Goal: Transaction & Acquisition: Purchase product/service

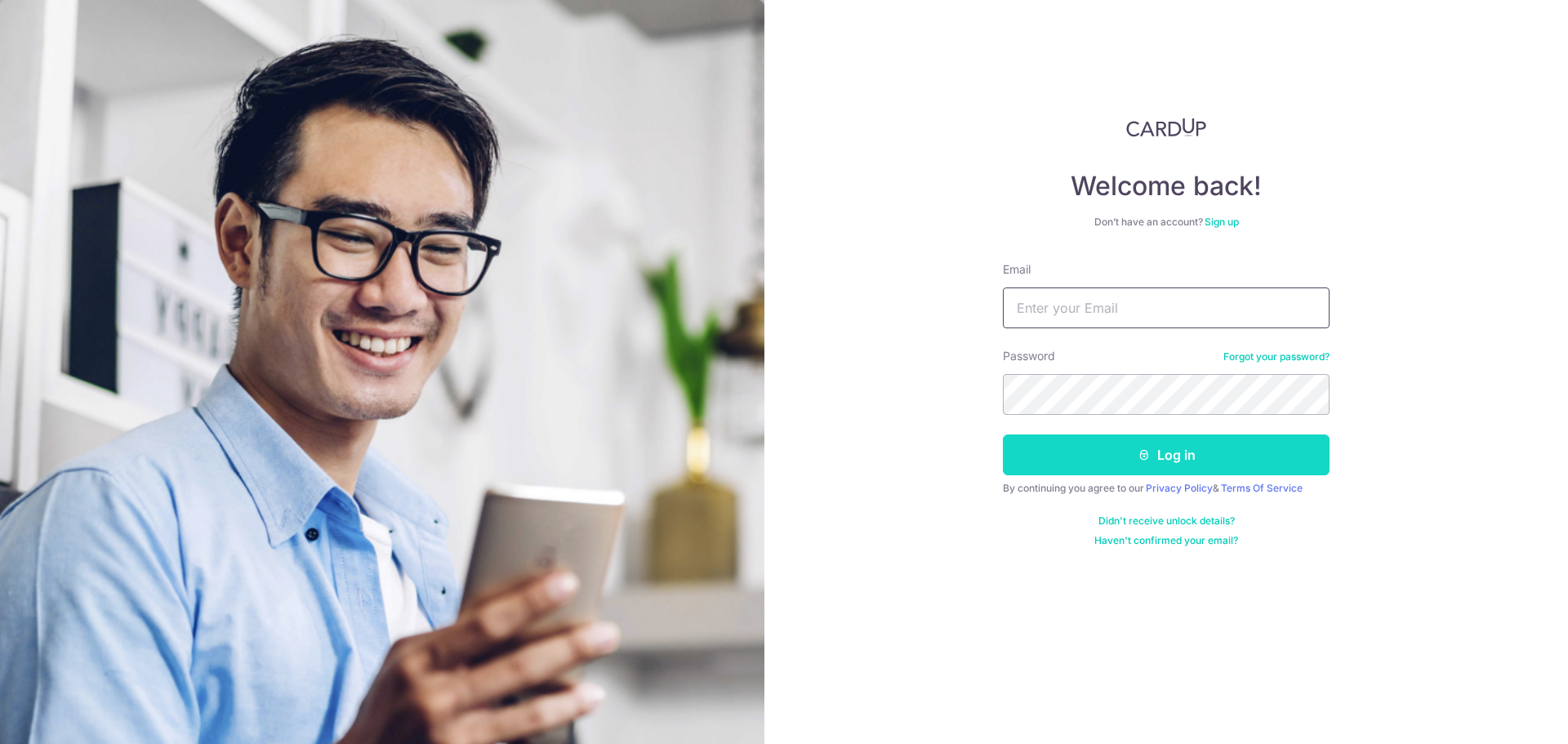
type input "[EMAIL_ADDRESS][DOMAIN_NAME]"
click at [1133, 444] on button "Log in" at bounding box center [1166, 455] width 327 height 41
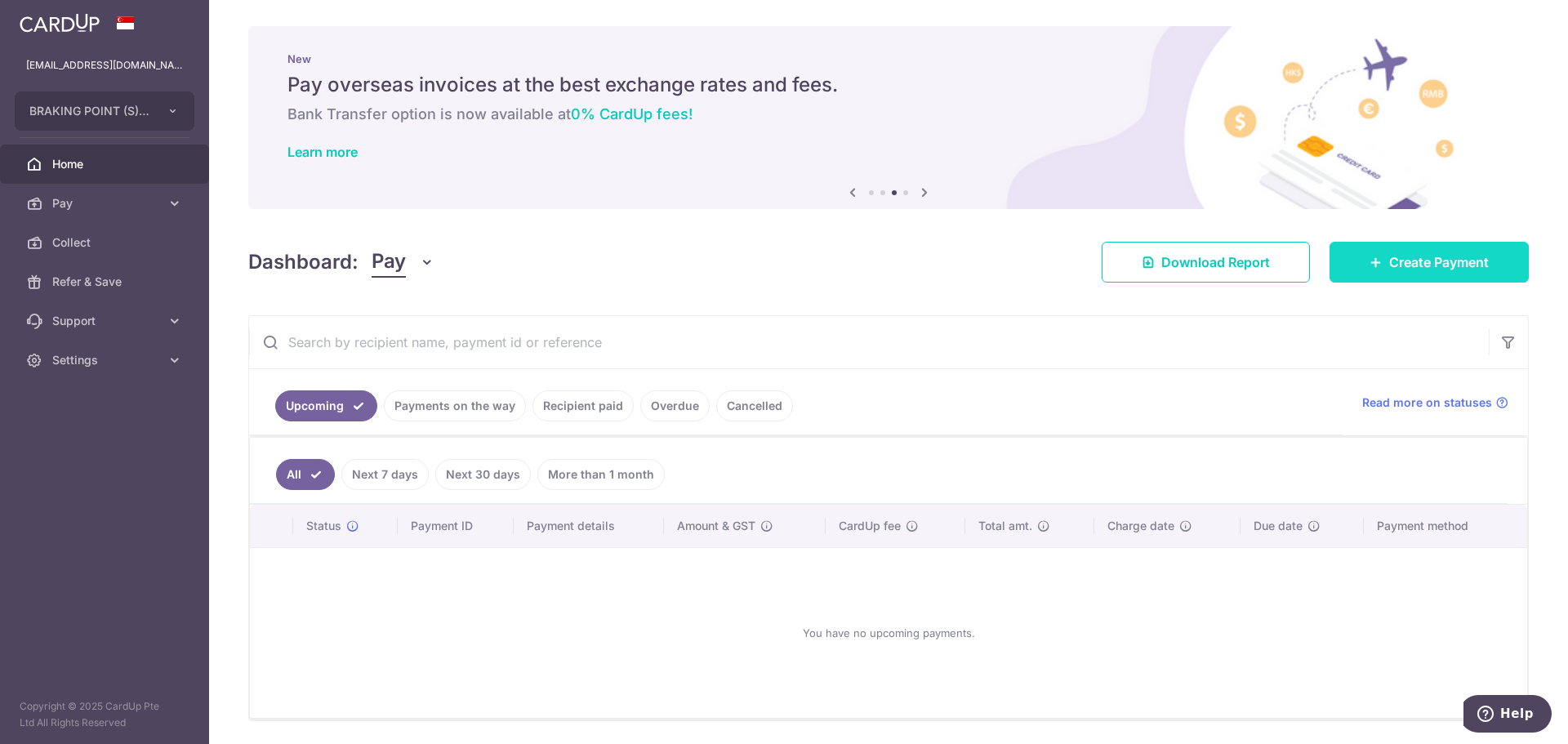
click at [1422, 258] on span "Create Payment" at bounding box center [1438, 262] width 100 height 20
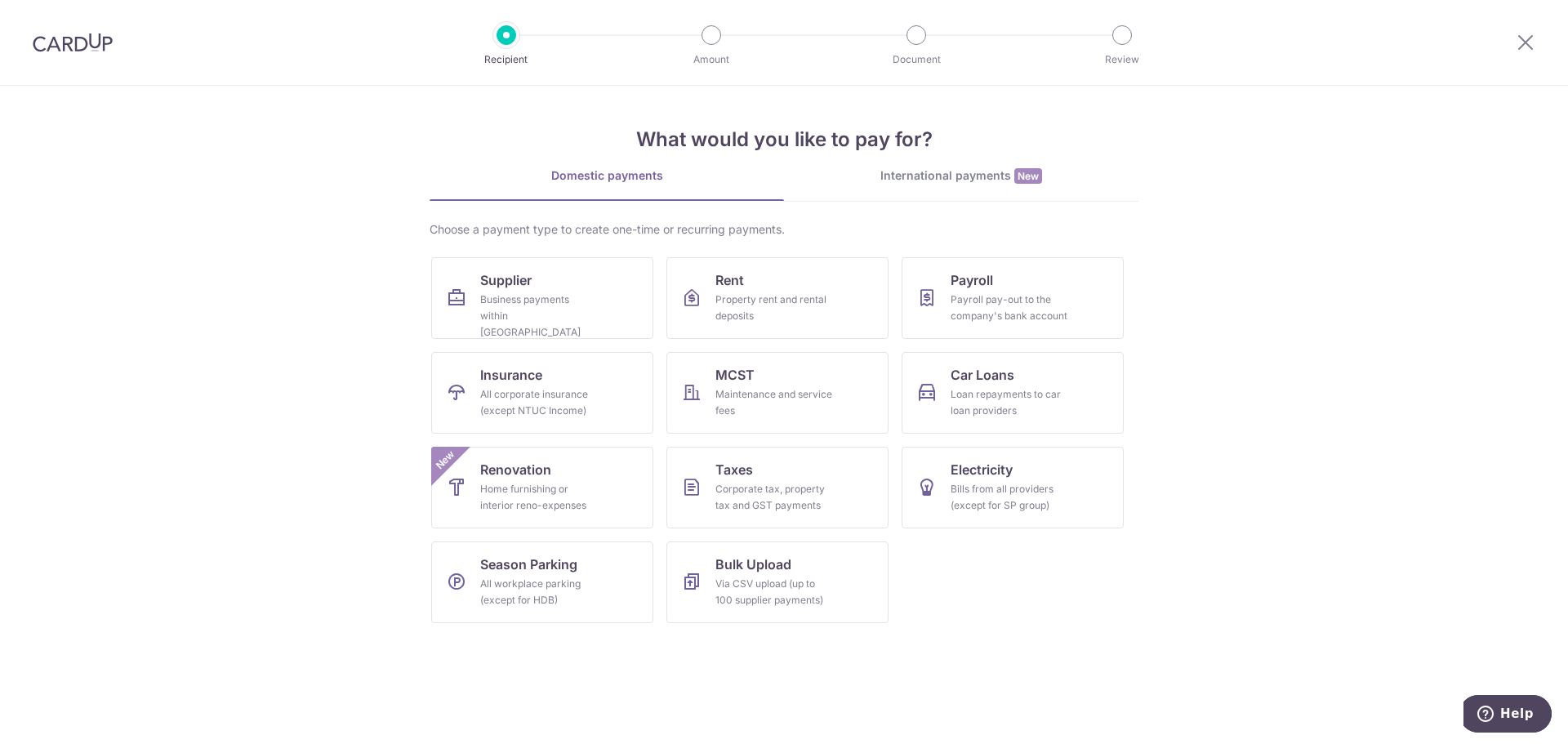
click at [1006, 166] on div "What would you like to pay for? Domestic payments International payments New Ch…" at bounding box center [784, 362] width 709 height 551
click at [1003, 175] on div "International payments New" at bounding box center [961, 176] width 354 height 17
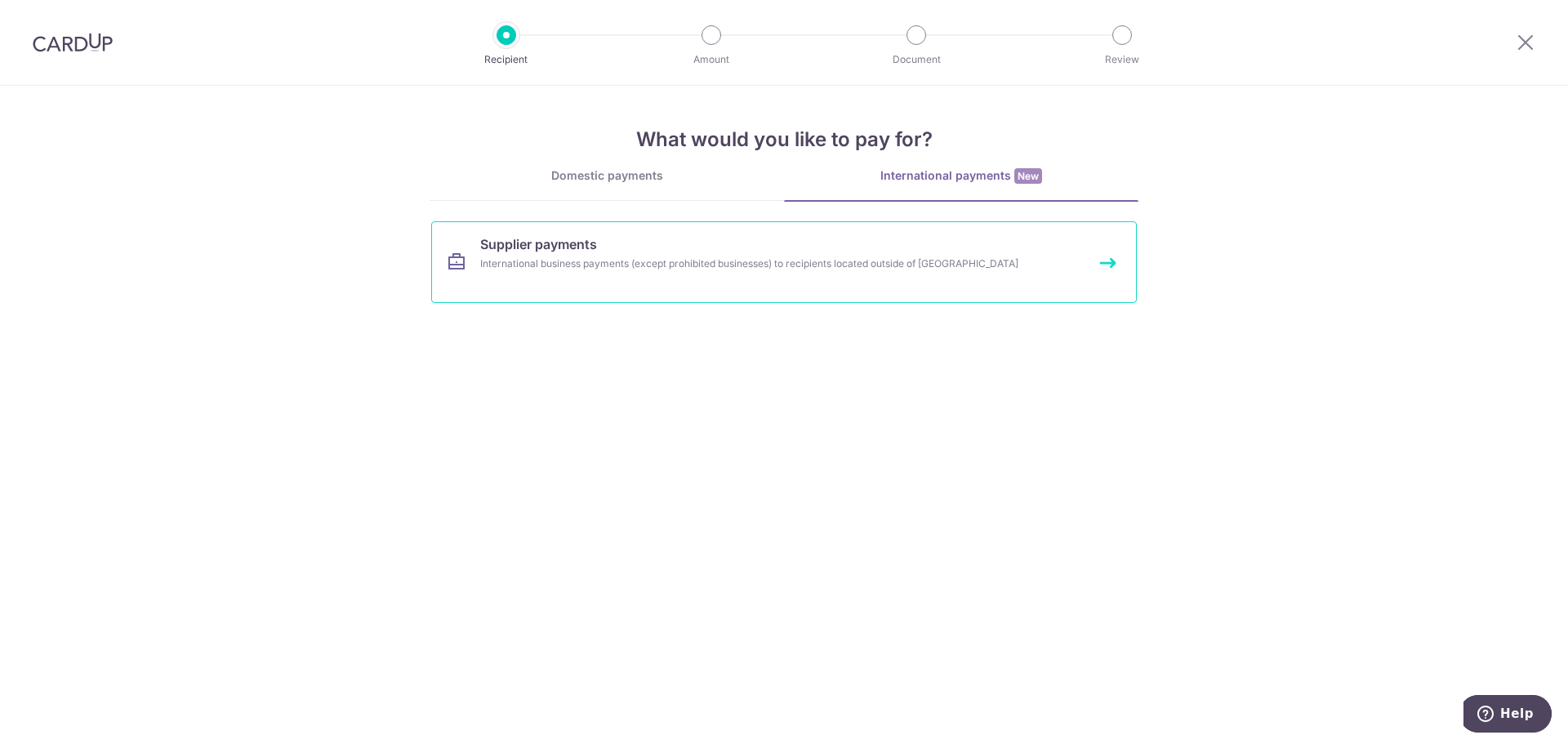
click at [719, 249] on link "Supplier payments International business payments (except prohibited businesses…" at bounding box center [784, 262] width 705 height 82
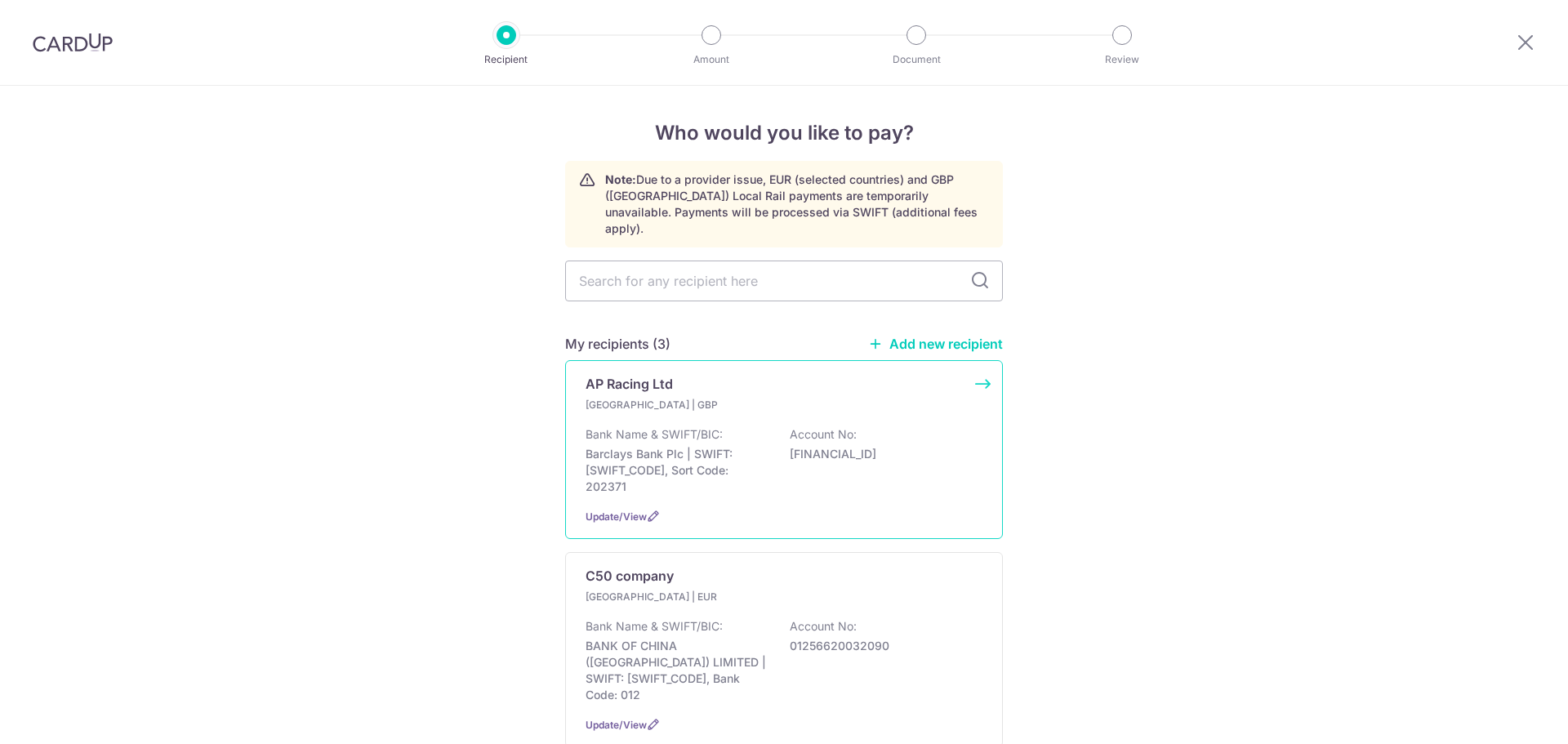
click at [733, 426] on div "Bank Name & SWIFT/BIC: Barclays Bank Plc | SWIFT: BARCGB22, Sort Code: 202371 A…" at bounding box center [784, 460] width 396 height 68
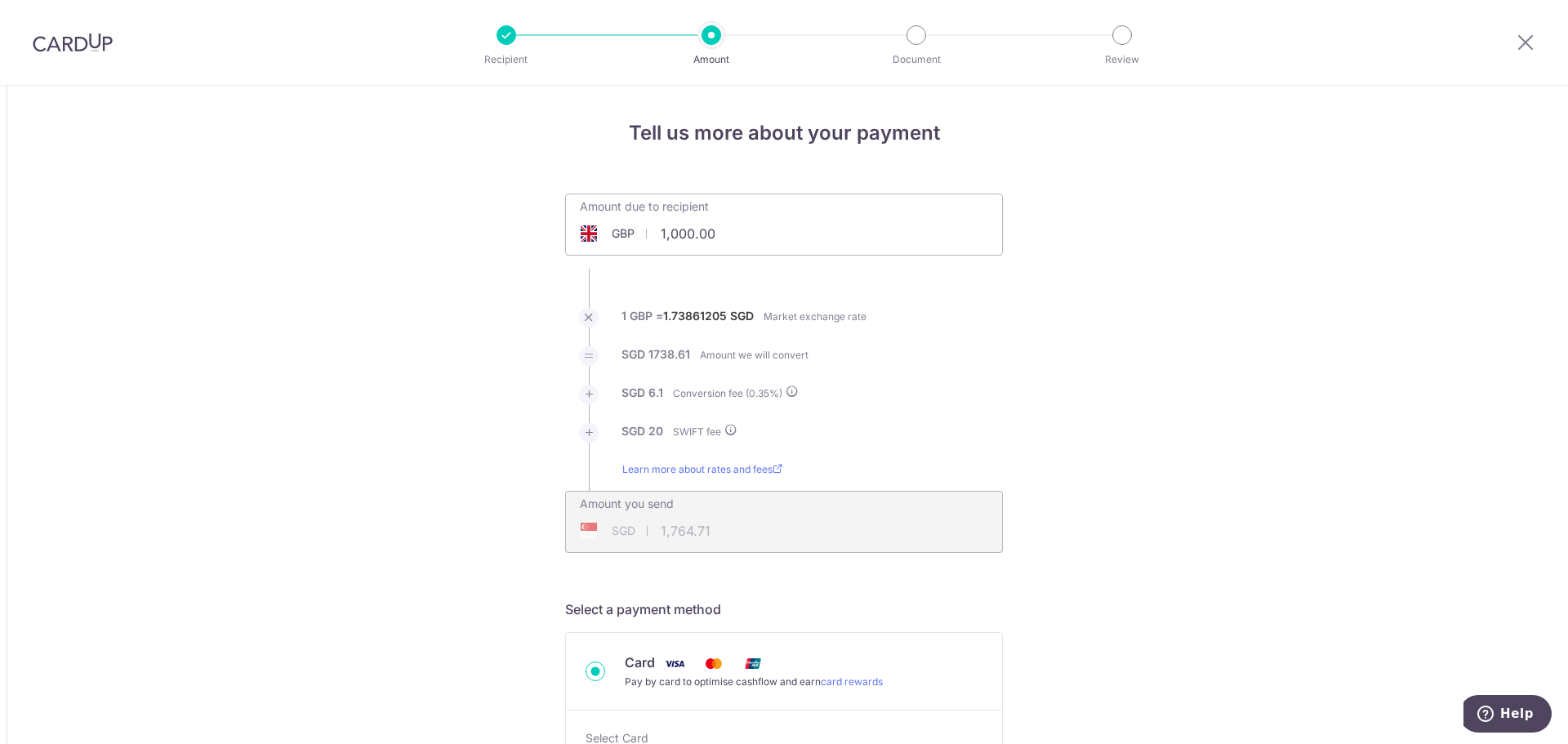
drag, startPoint x: 757, startPoint y: 235, endPoint x: 571, endPoint y: 230, distance: 186.1
click at [571, 230] on div "GBP 1,000.00 1000" at bounding box center [692, 233] width 252 height 38
click at [991, 369] on li "SGD 1738.61 Amount we will convert" at bounding box center [784, 365] width 438 height 39
click at [988, 374] on li "SGD 1738.61 Amount we will convert" at bounding box center [784, 365] width 438 height 39
type input "60,000.00"
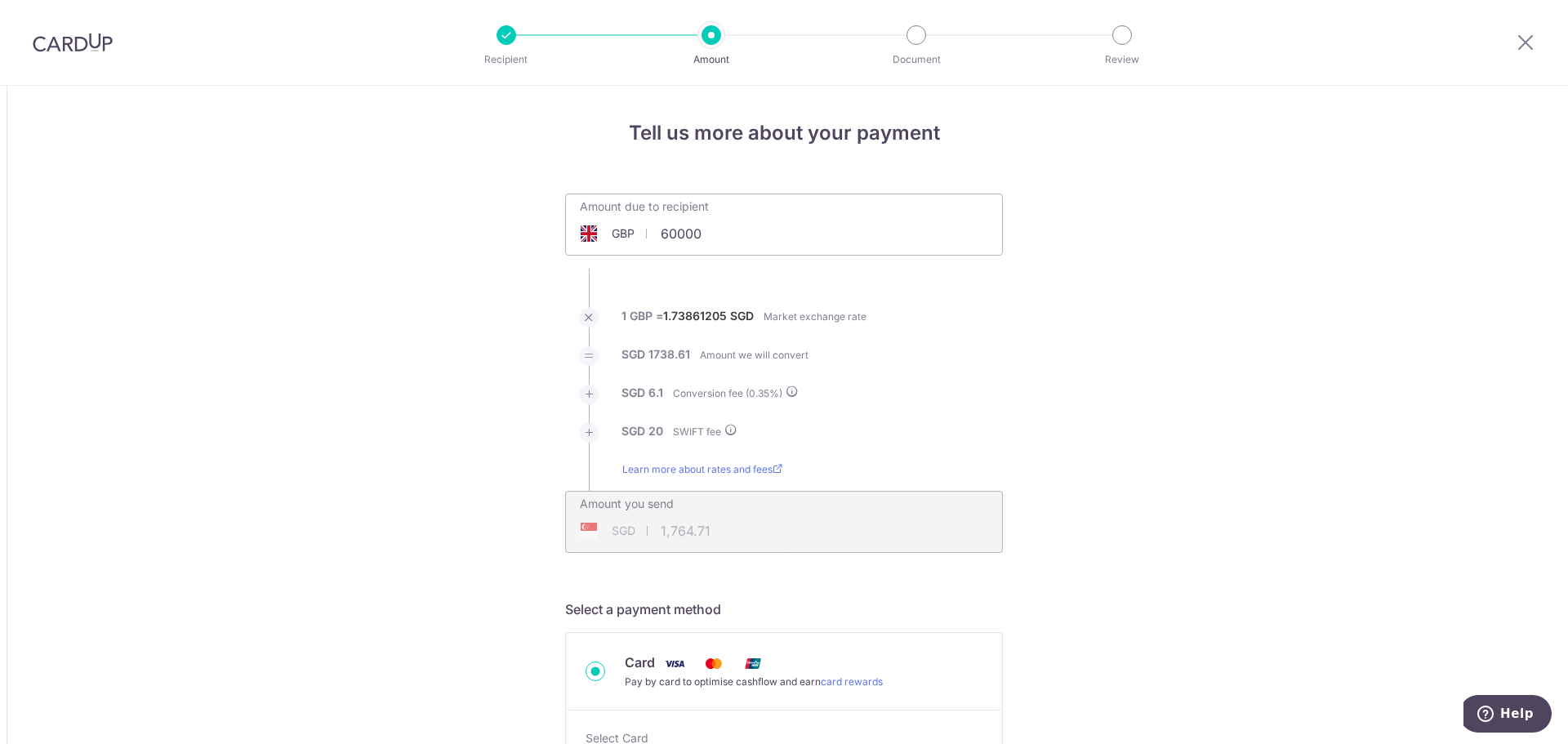
type input "104,703.75"
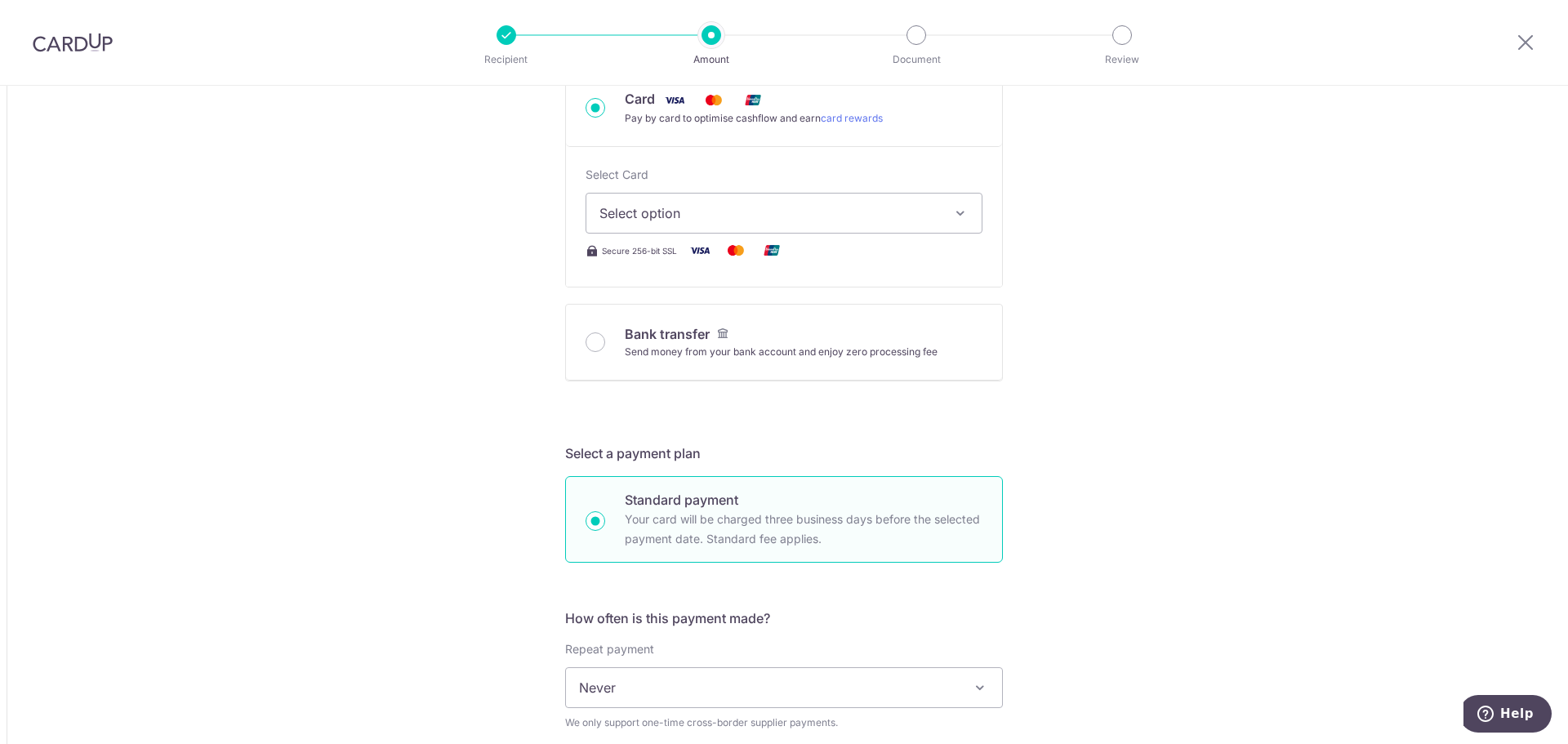
scroll to position [572, 0]
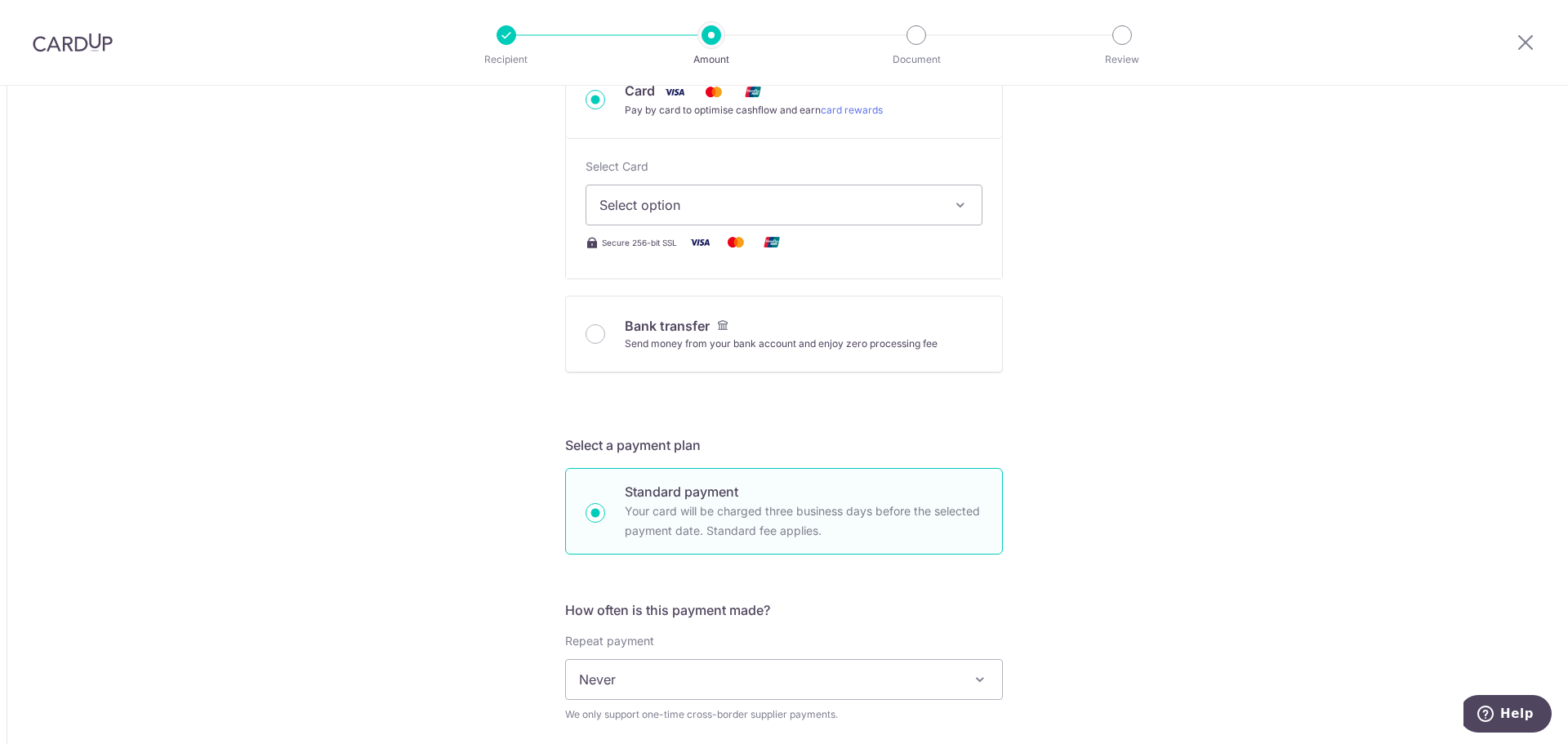
click at [822, 199] on span "Select option" at bounding box center [769, 206] width 340 height 20
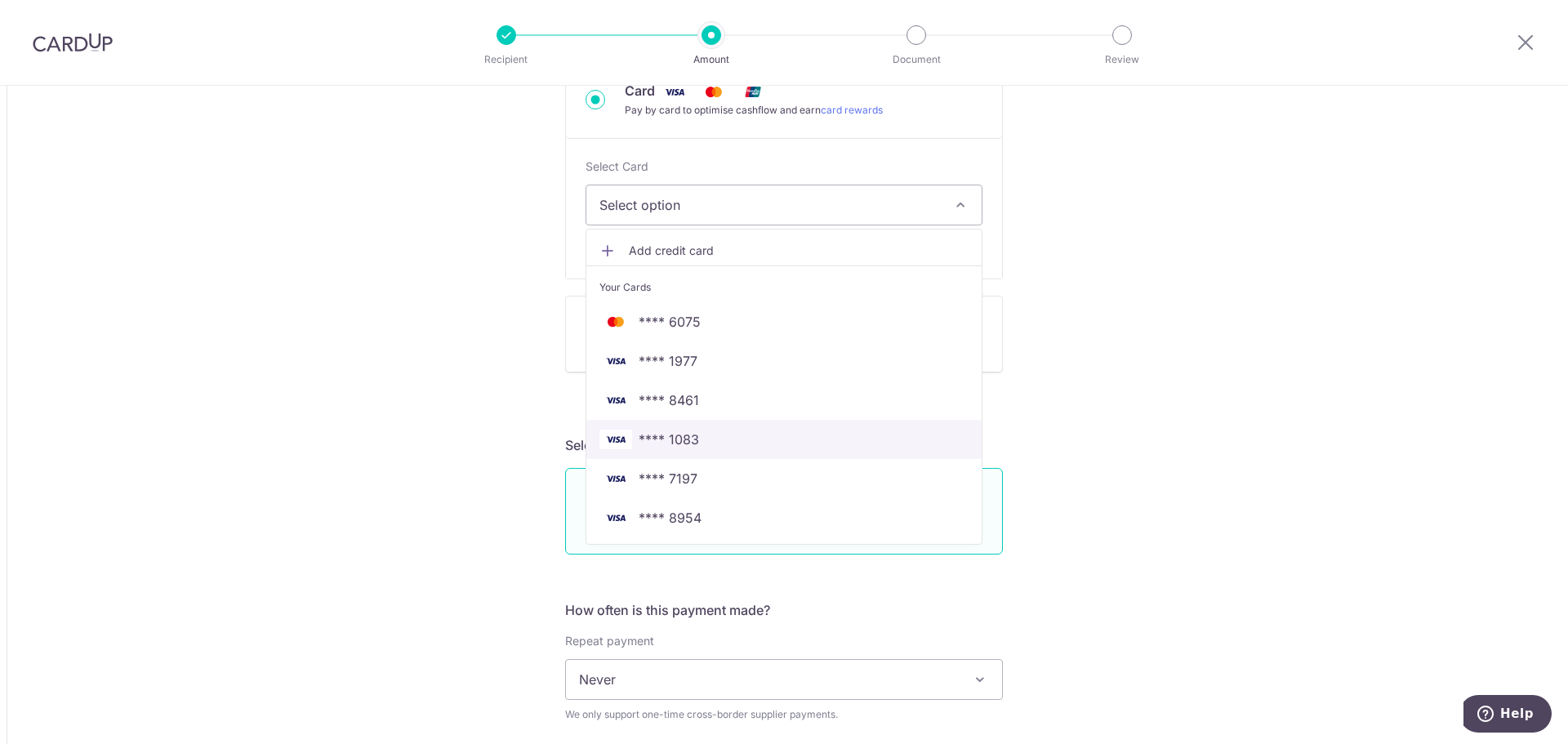
click at [795, 442] on span "**** 1083" at bounding box center [783, 440] width 369 height 20
type input "60,000.00"
type input "104,710.48"
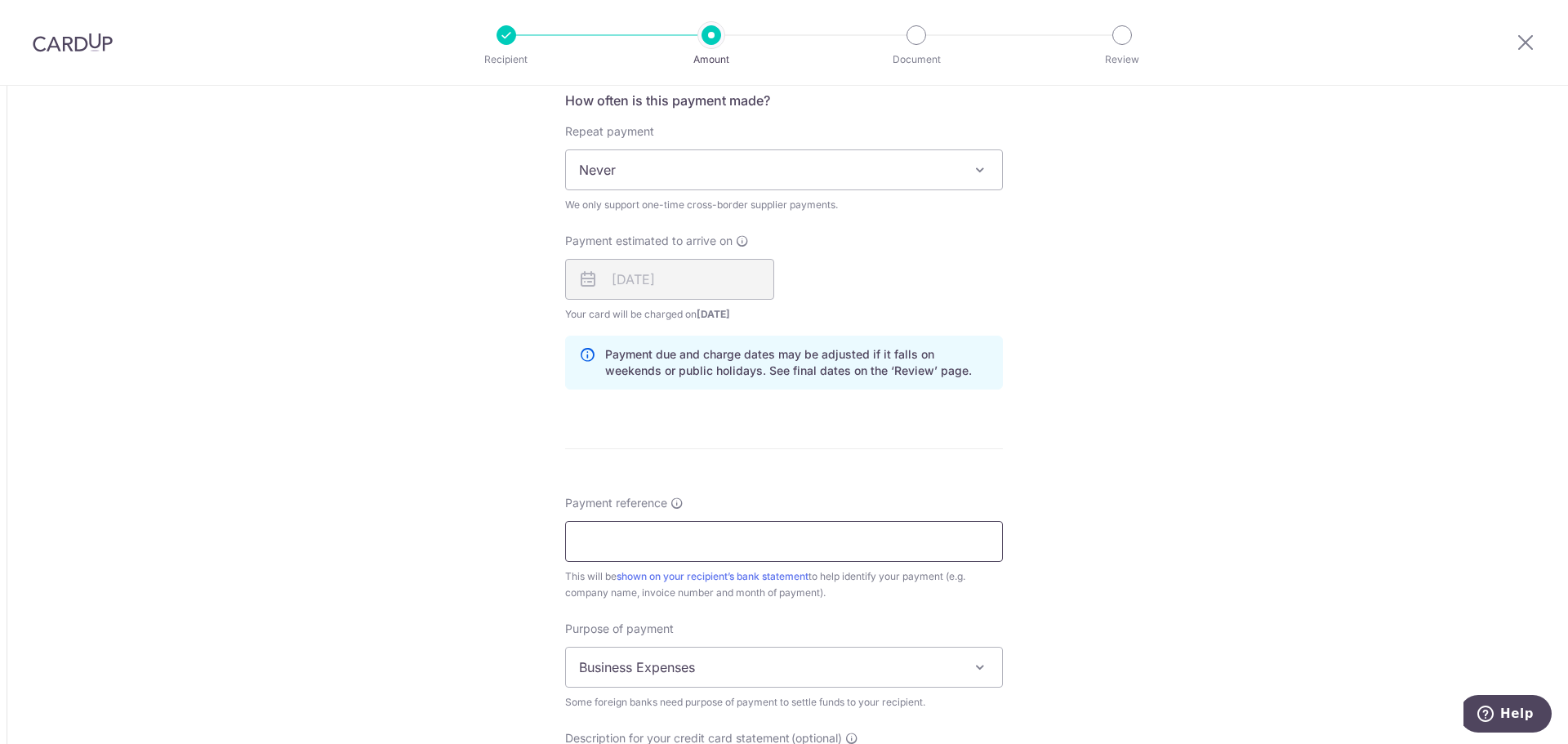
scroll to position [1225, 0]
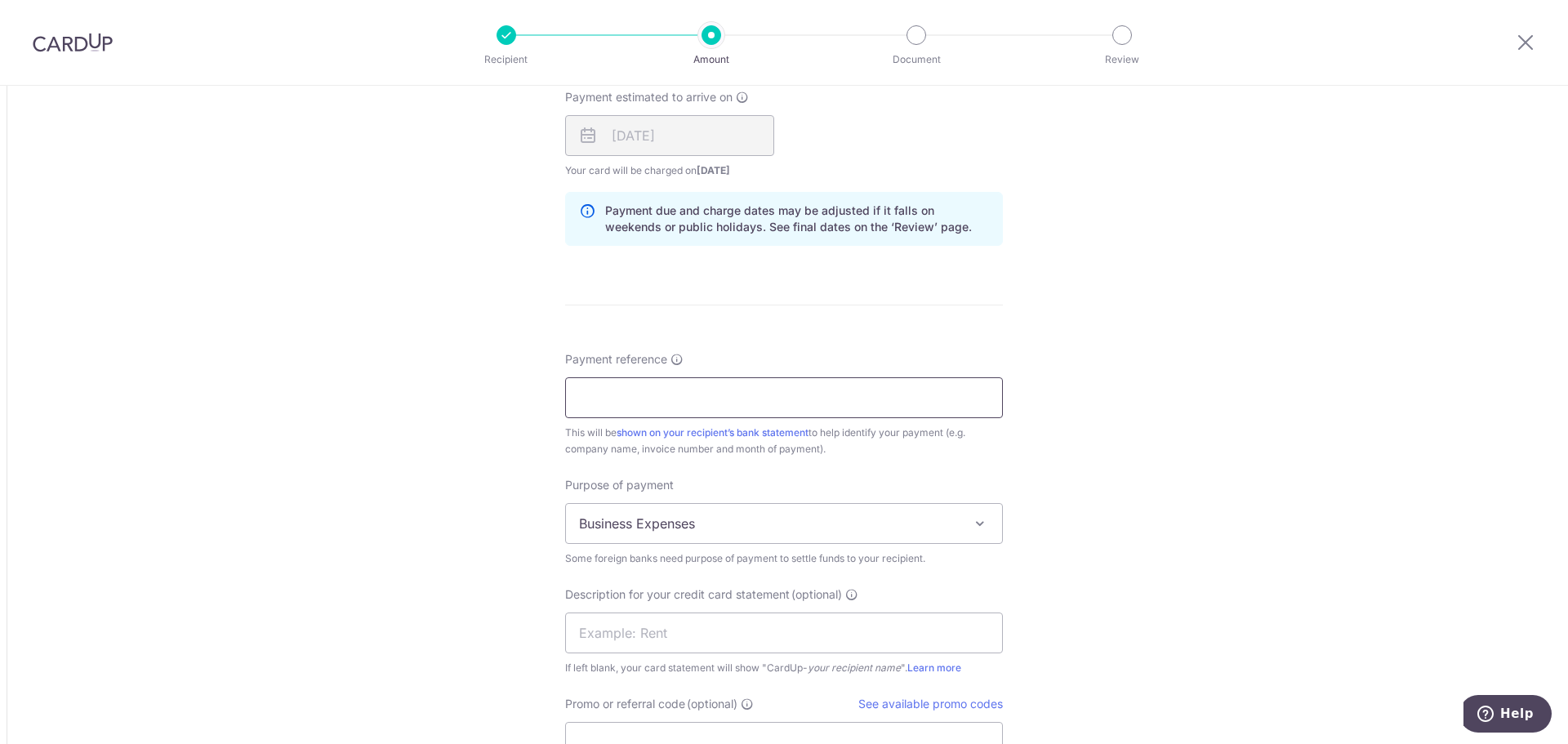
click at [721, 394] on input "Payment reference" at bounding box center [784, 398] width 438 height 41
drag, startPoint x: 759, startPoint y: 405, endPoint x: 934, endPoint y: 420, distance: 175.6
click at [759, 405] on input "Payment reference" at bounding box center [784, 398] width 438 height 41
paste input "IV25X01731"
type input "IV25X01731"
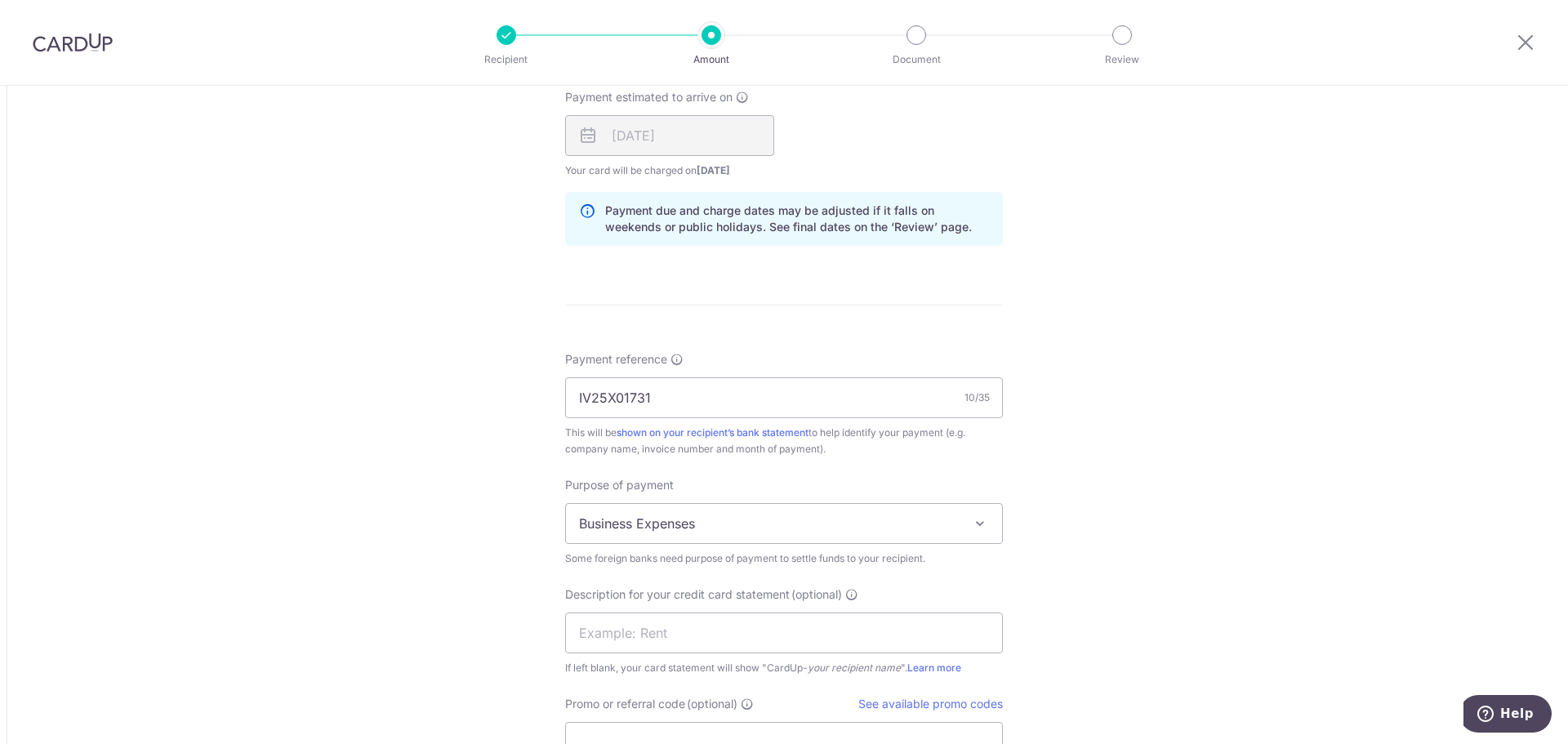
drag, startPoint x: 1330, startPoint y: 451, endPoint x: 1101, endPoint y: 424, distance: 230.6
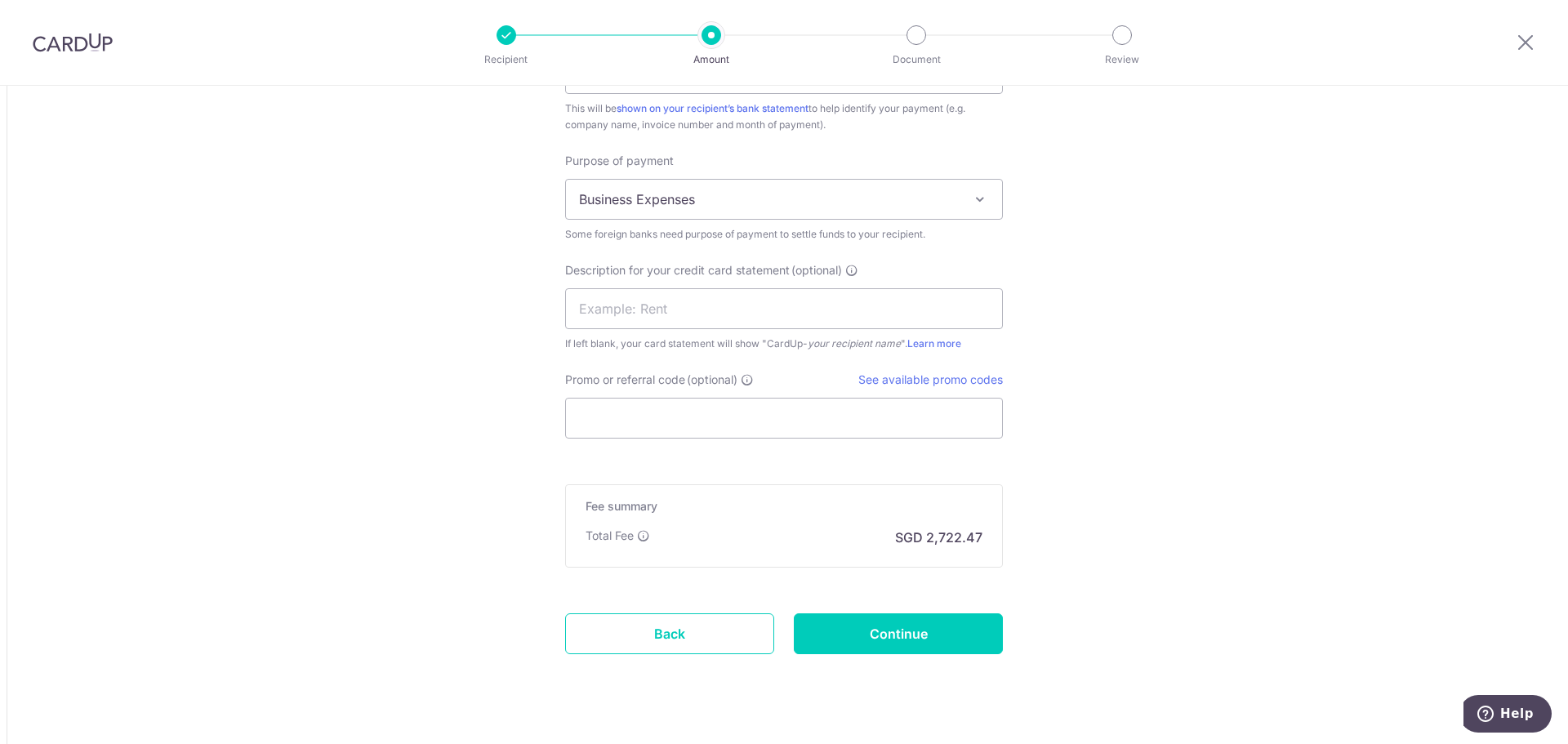
scroll to position [1553, 0]
click at [836, 296] on input "text" at bounding box center [784, 307] width 438 height 41
type input "AP Racing Goods"
click at [724, 408] on input "Promo or referral code (optional)" at bounding box center [784, 416] width 438 height 41
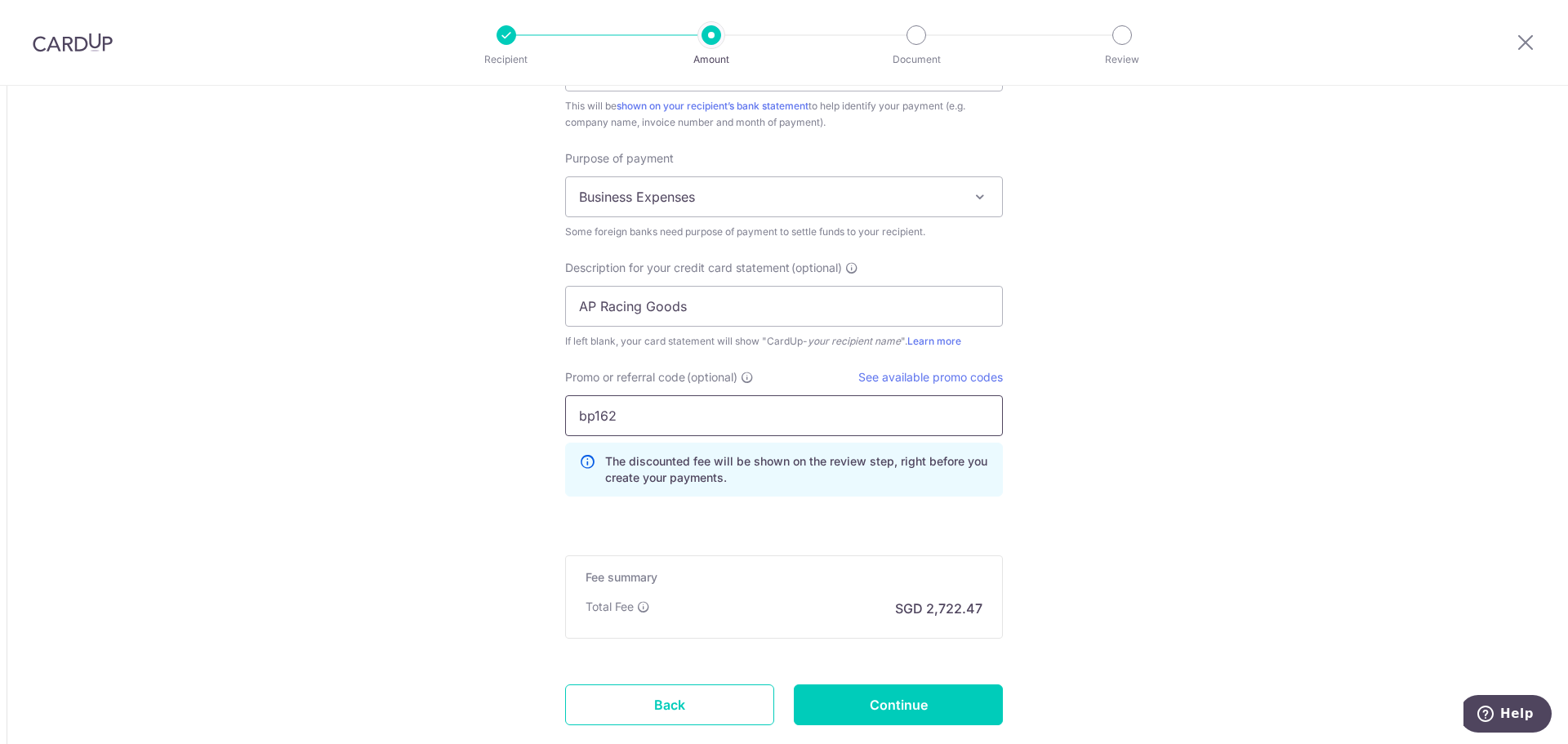
type input "bp162"
drag, startPoint x: 1267, startPoint y: 600, endPoint x: 943, endPoint y: 633, distance: 325.7
click at [916, 707] on input "Continue" at bounding box center [898, 705] width 209 height 41
type input "Create Schedule"
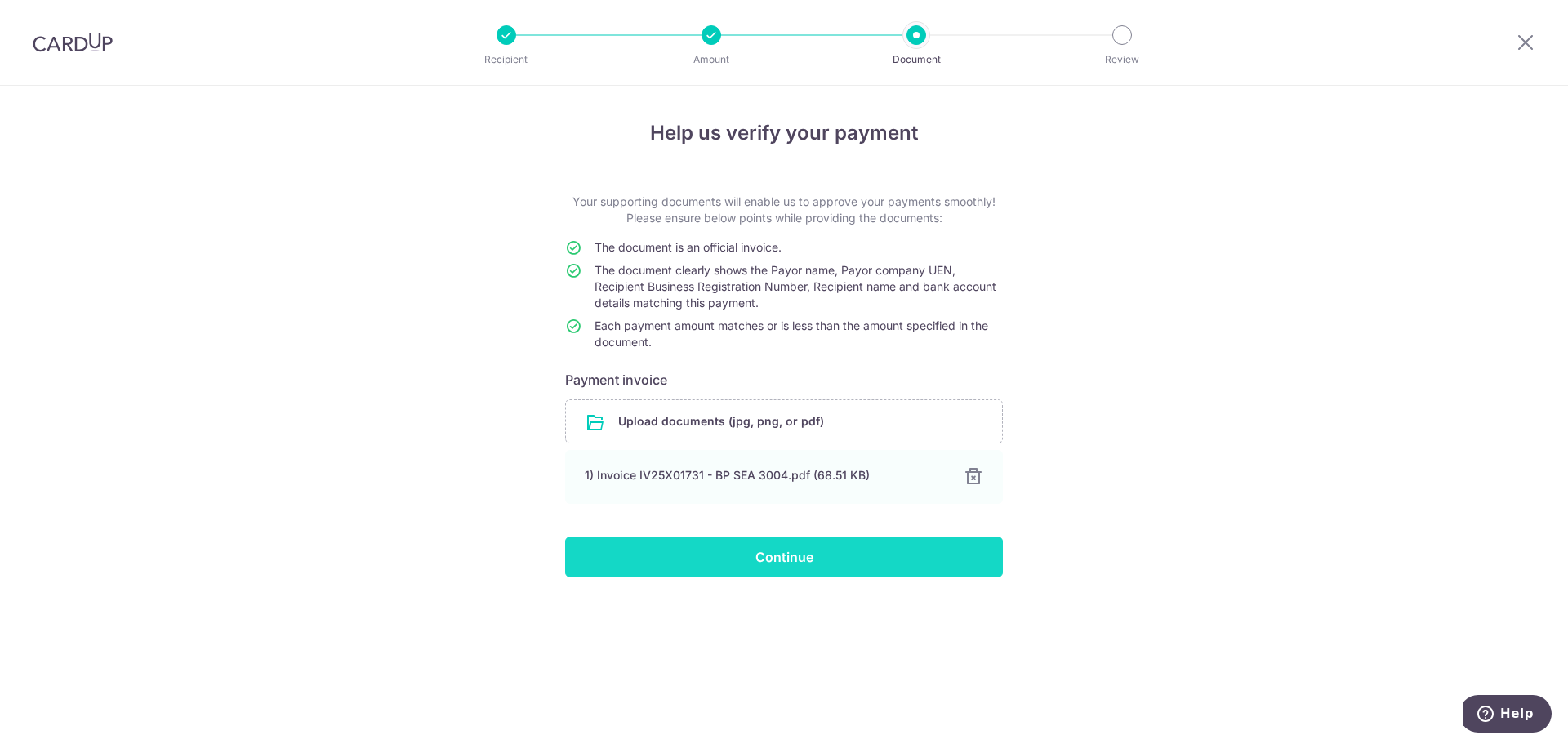
click at [807, 560] on input "Continue" at bounding box center [784, 557] width 438 height 41
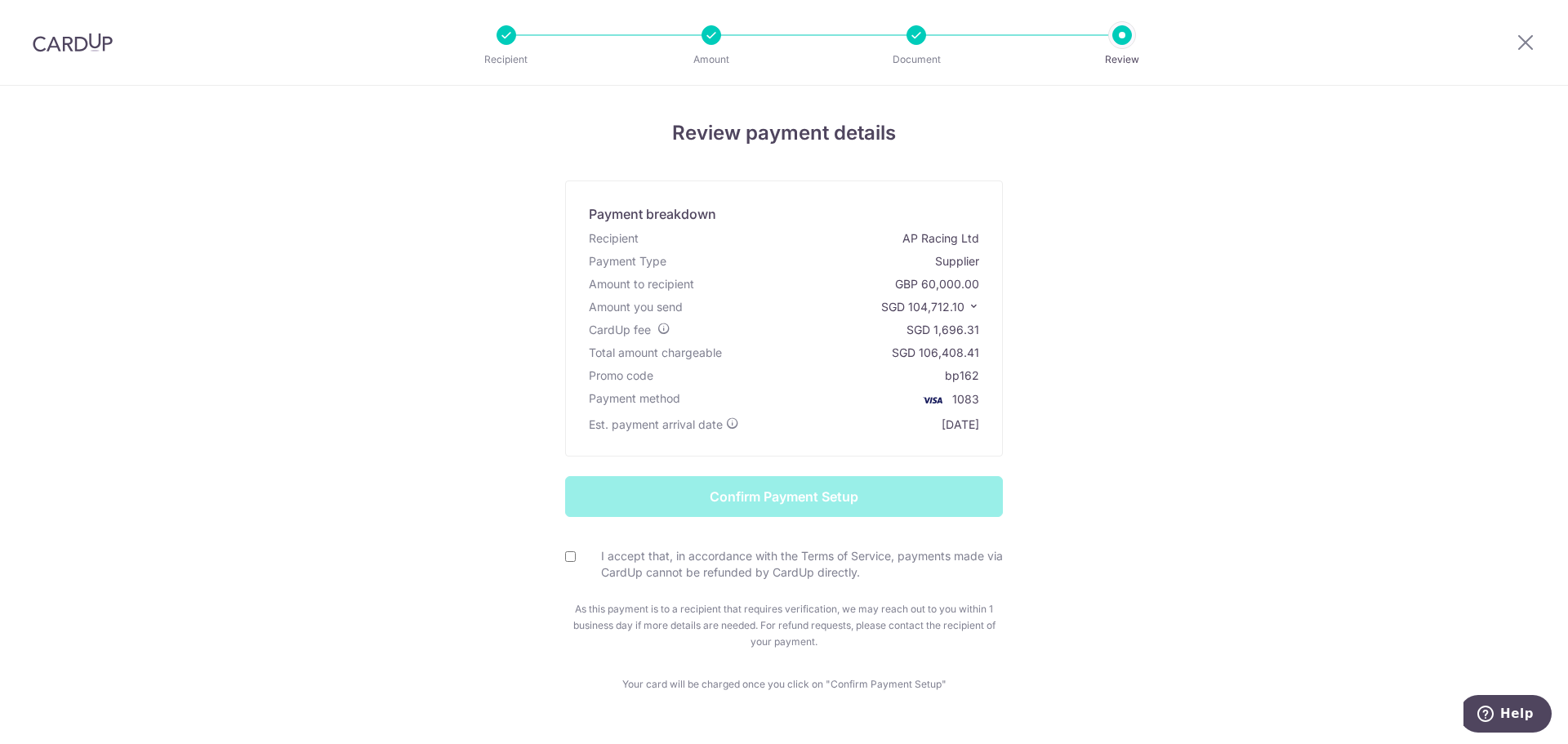
click at [565, 556] on input "I accept that, in accordance with the Terms of Service, payments made via CardU…" at bounding box center [571, 556] width 11 height 11
checkbox input "true"
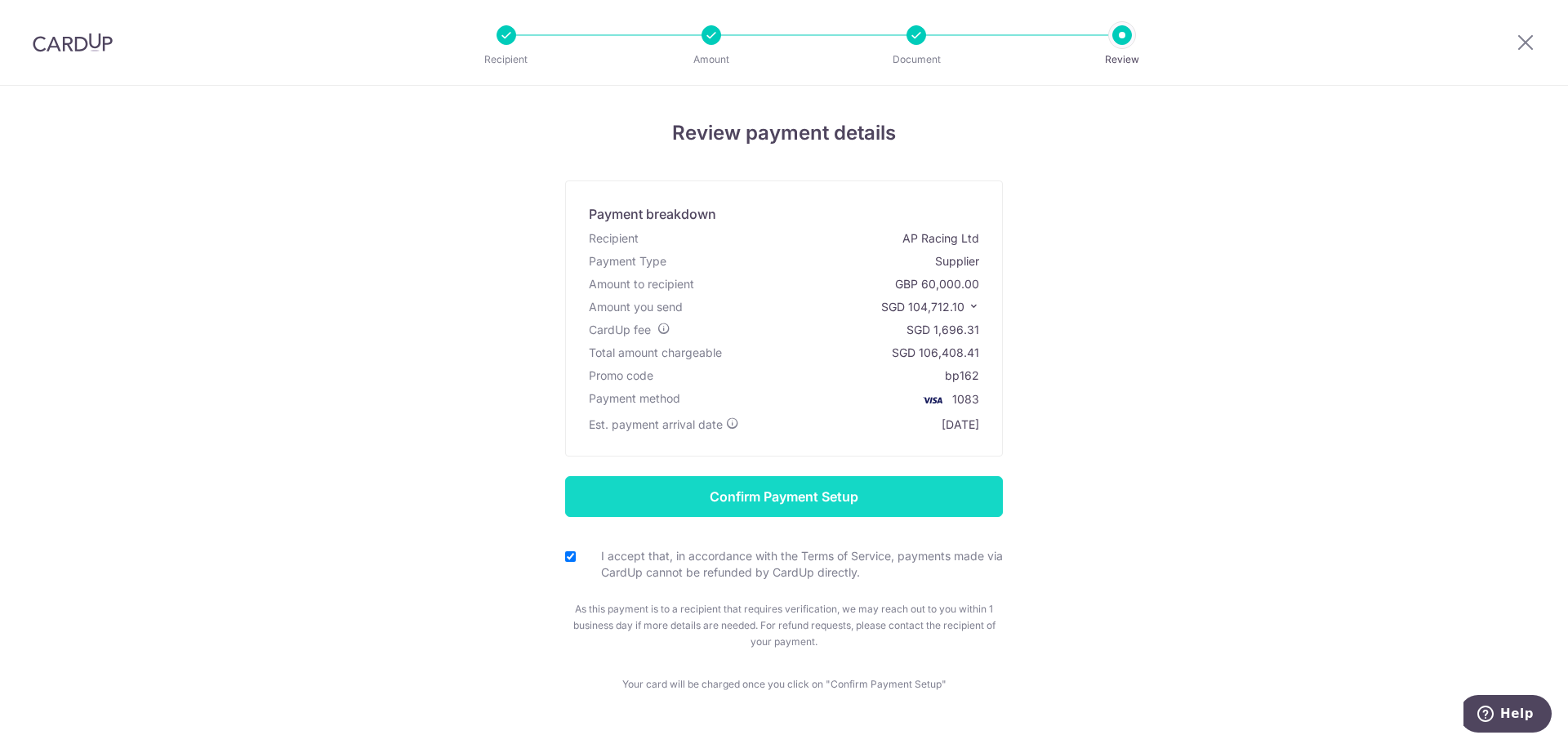
click at [733, 496] on input "Confirm Payment Setup" at bounding box center [784, 497] width 438 height 41
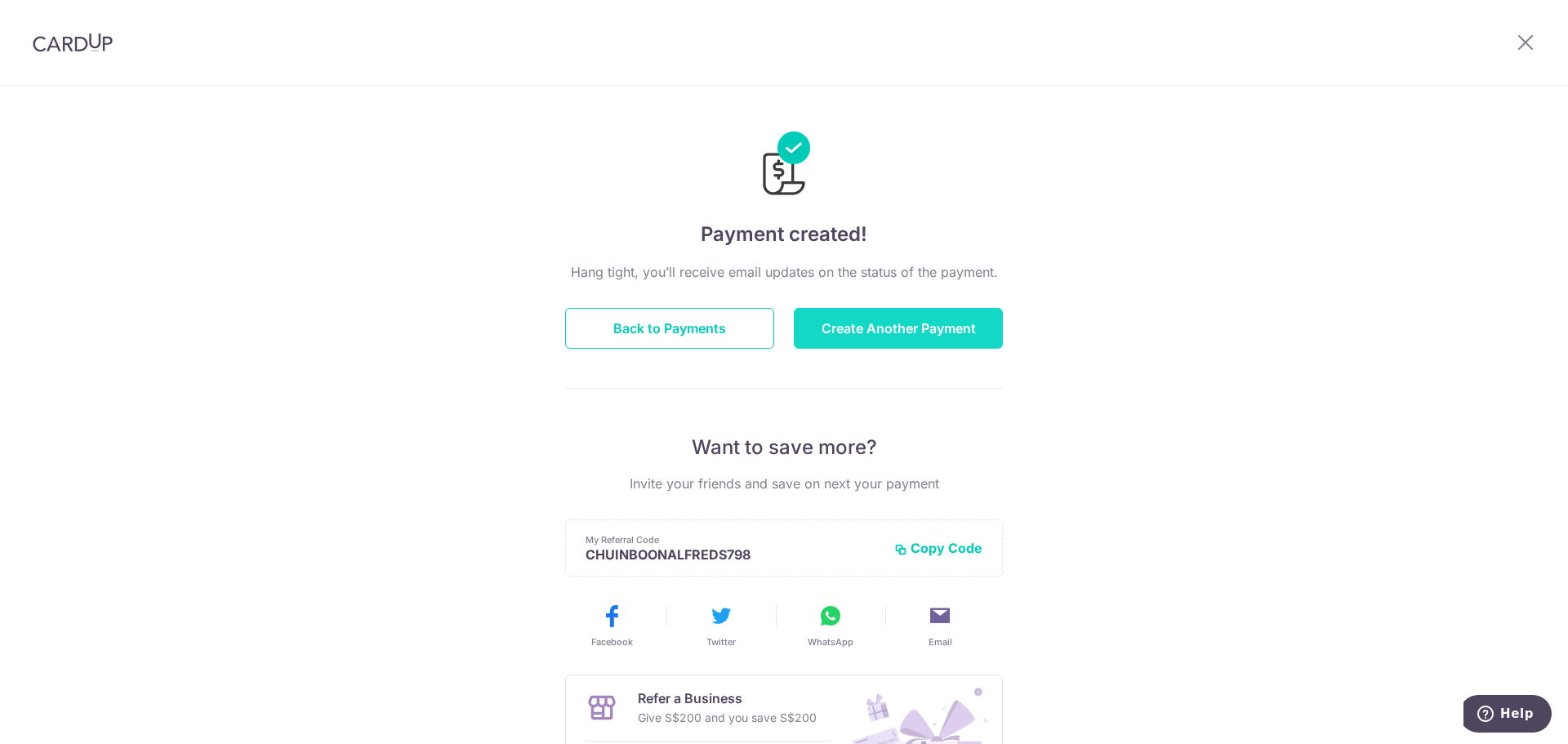
click at [933, 322] on button "Create Another Payment" at bounding box center [898, 328] width 209 height 41
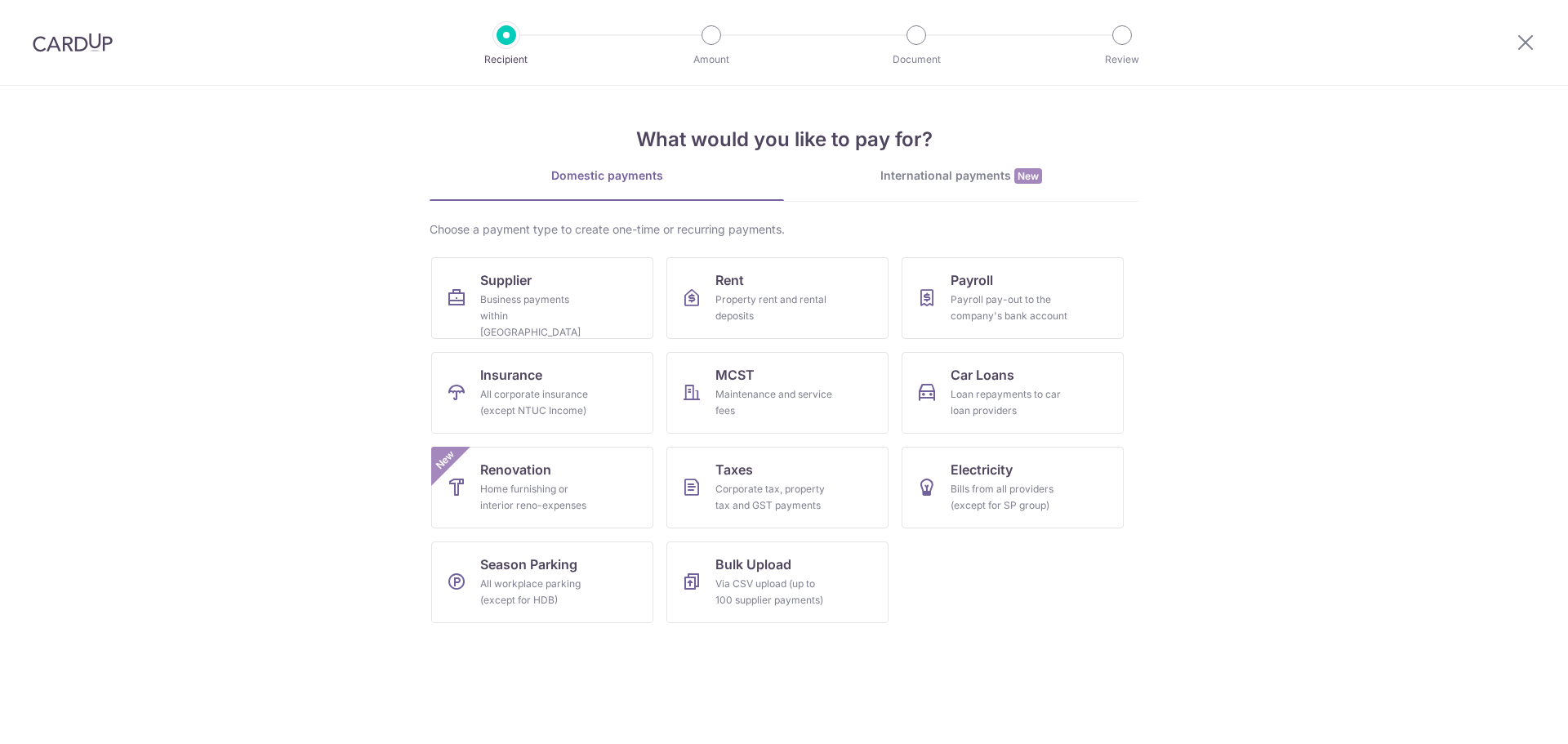
drag, startPoint x: 995, startPoint y: 190, endPoint x: 957, endPoint y: 212, distance: 43.9
click at [994, 190] on link "International payments New" at bounding box center [961, 184] width 354 height 33
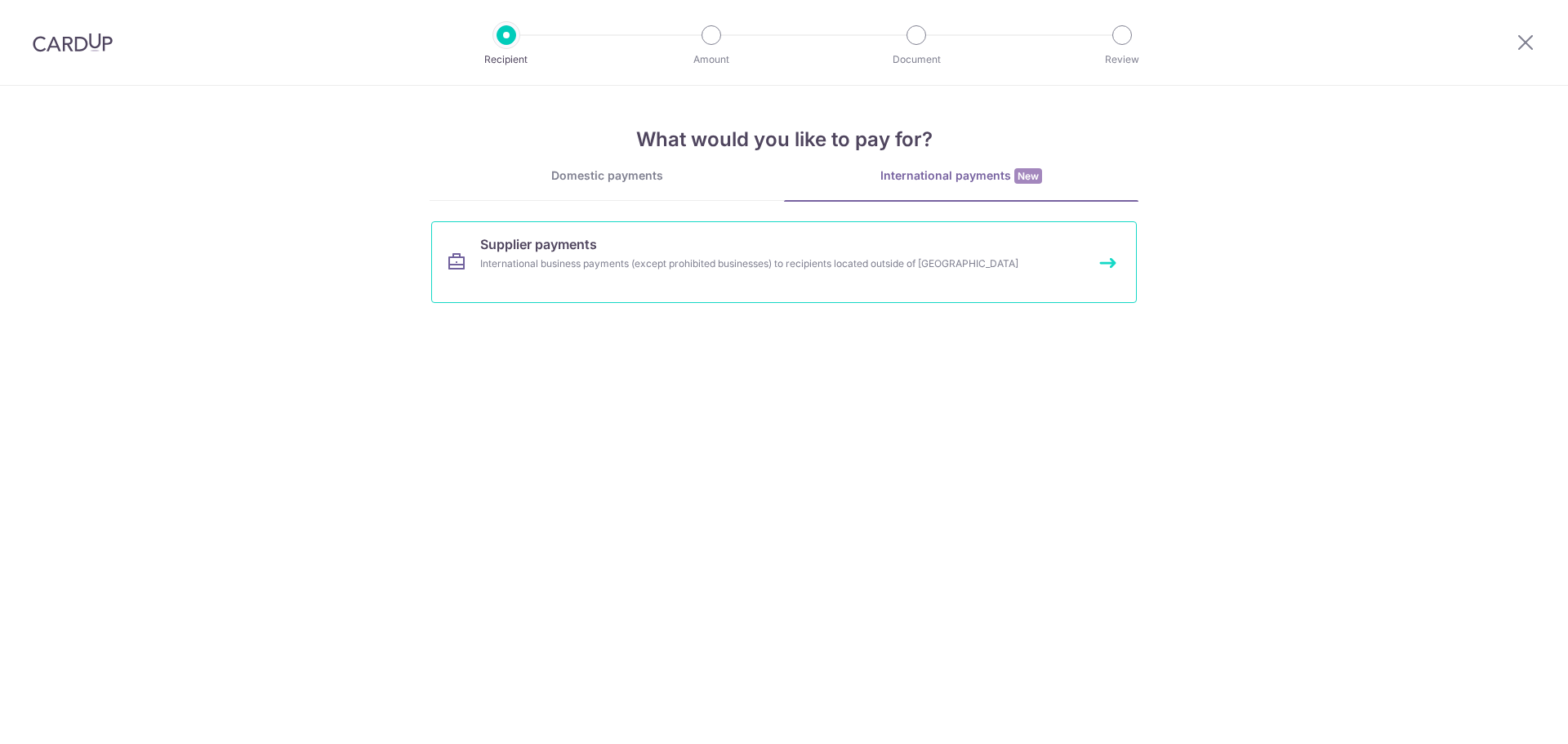
click at [792, 288] on link "Supplier payments International business payments (except prohibited businesses…" at bounding box center [784, 262] width 705 height 82
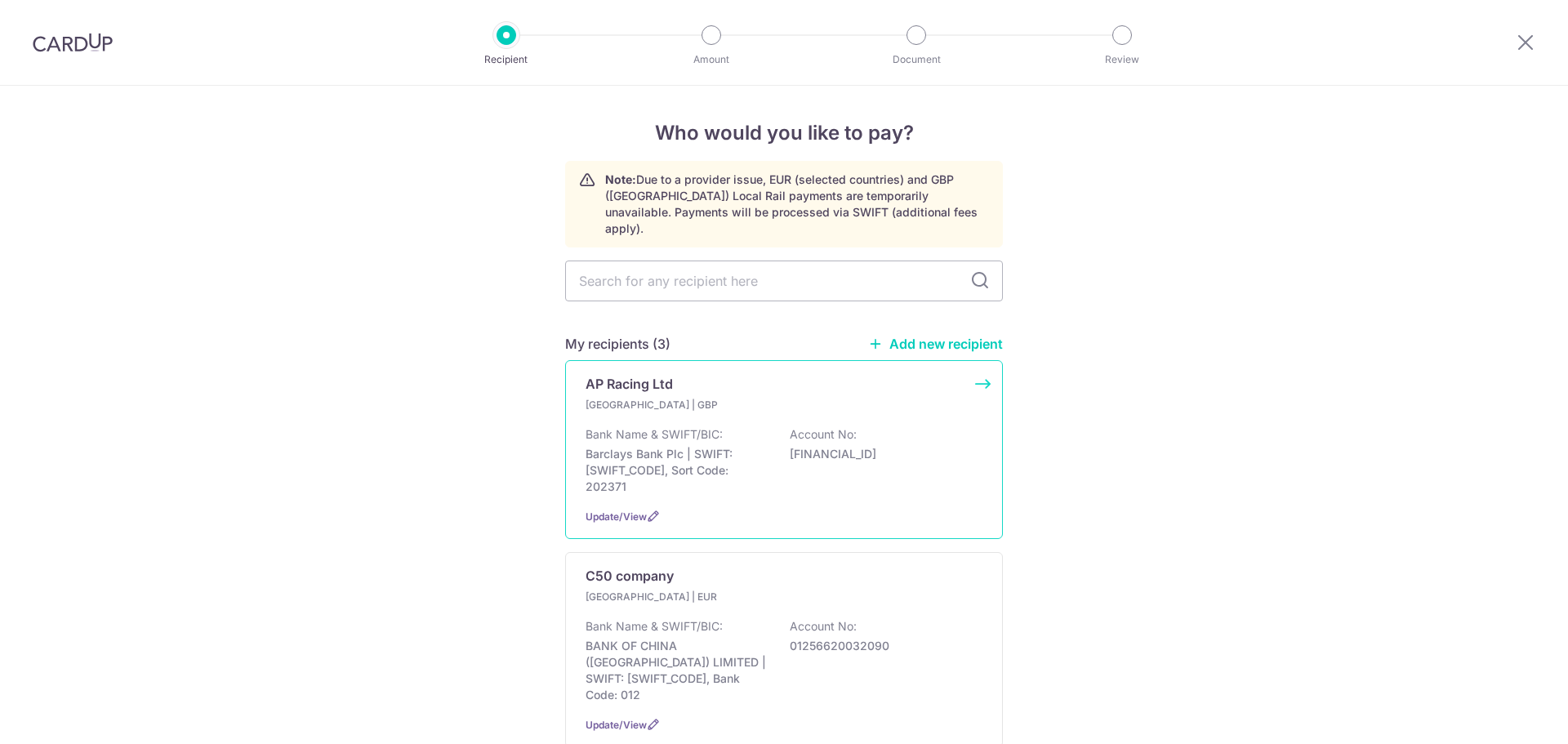
click at [785, 426] on div "Bank Name & SWIFT/BIC: Barclays Bank Plc | SWIFT: BARCGB22, Sort Code: 202371 A…" at bounding box center [784, 460] width 396 height 68
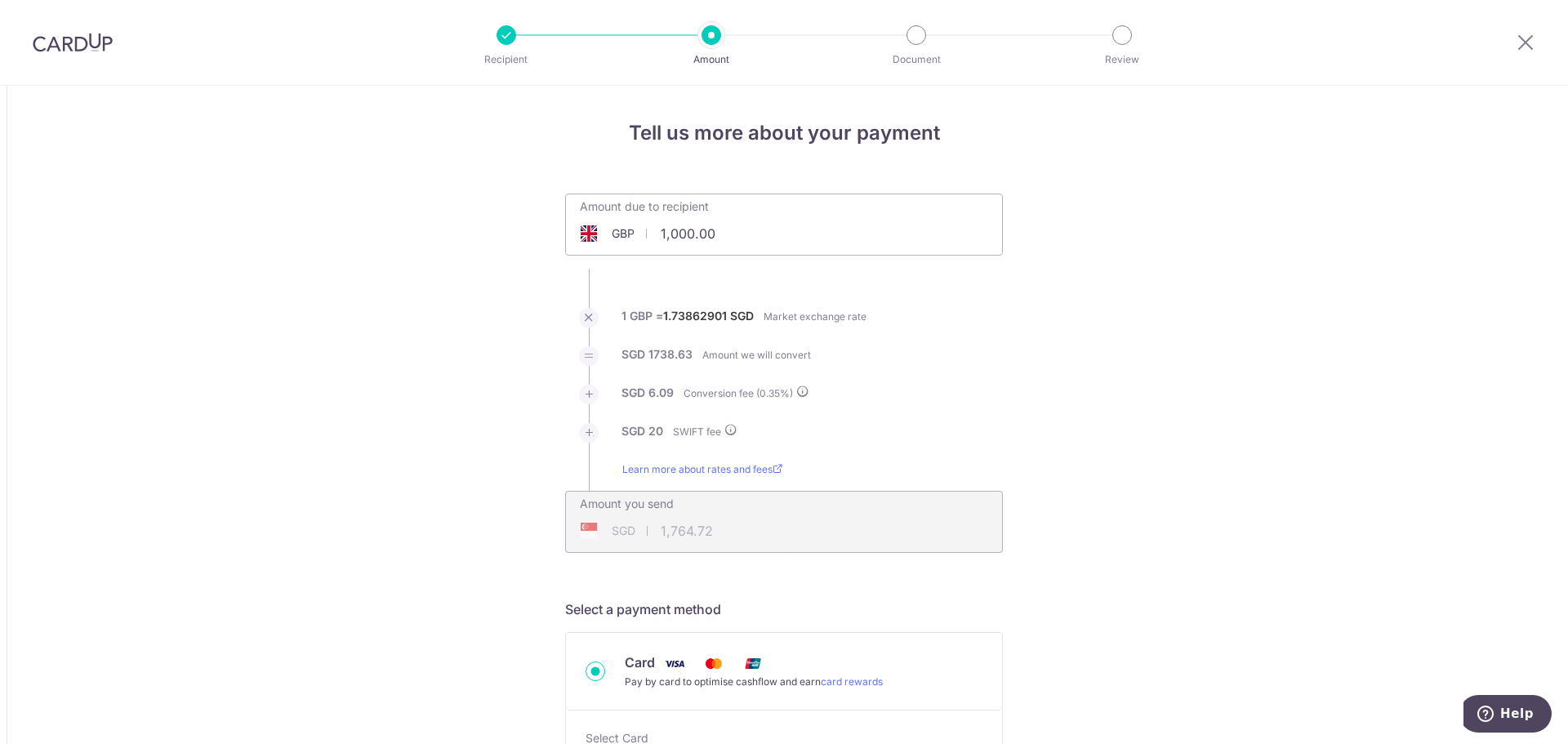
drag, startPoint x: 759, startPoint y: 233, endPoint x: 621, endPoint y: 230, distance: 138.0
click at [621, 230] on div "GBP 1,000.00 1000" at bounding box center [692, 233] width 252 height 38
click at [991, 445] on li "SGD 20 SWIFT fee" at bounding box center [784, 442] width 438 height 39
type input "62,084.68"
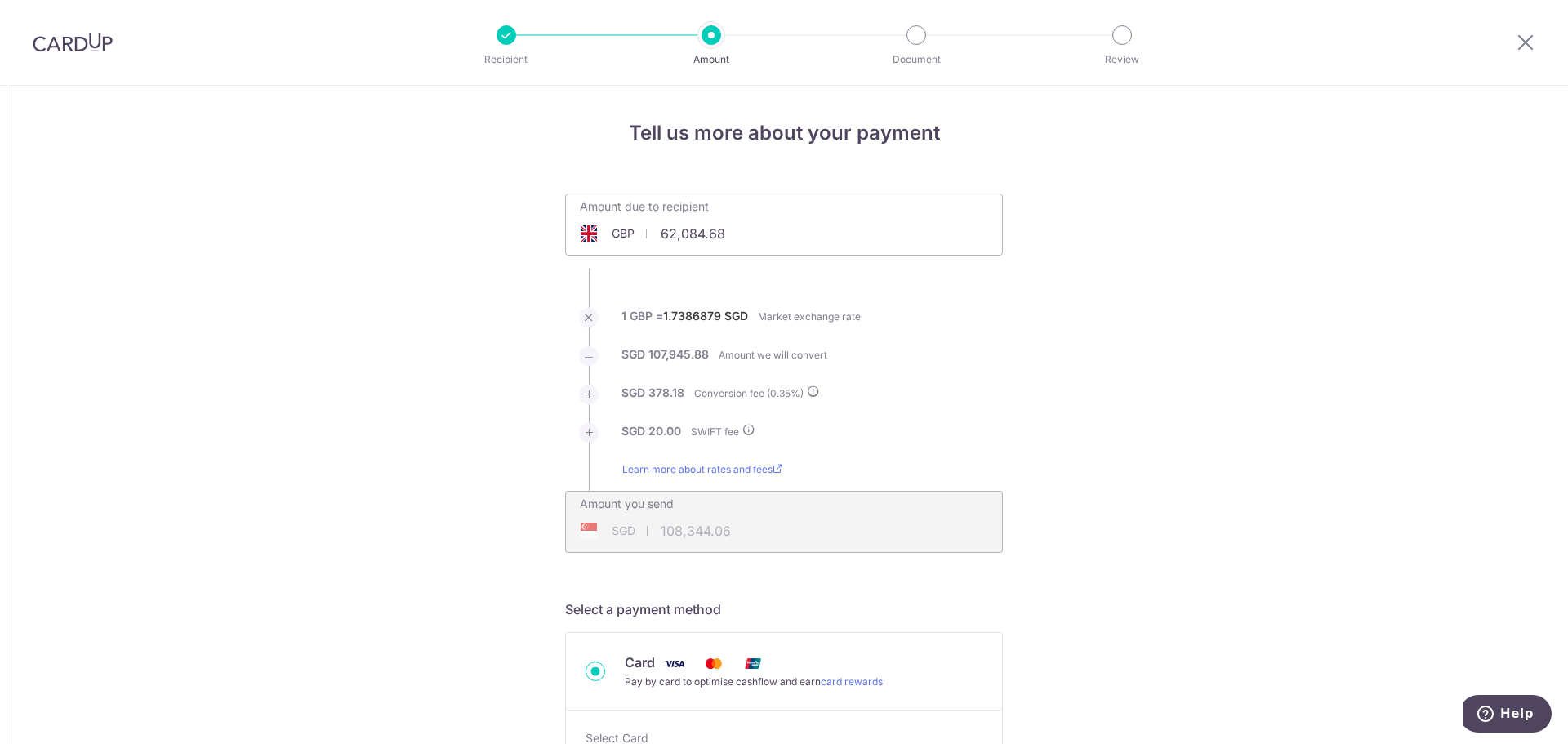
type input "108,344.24"
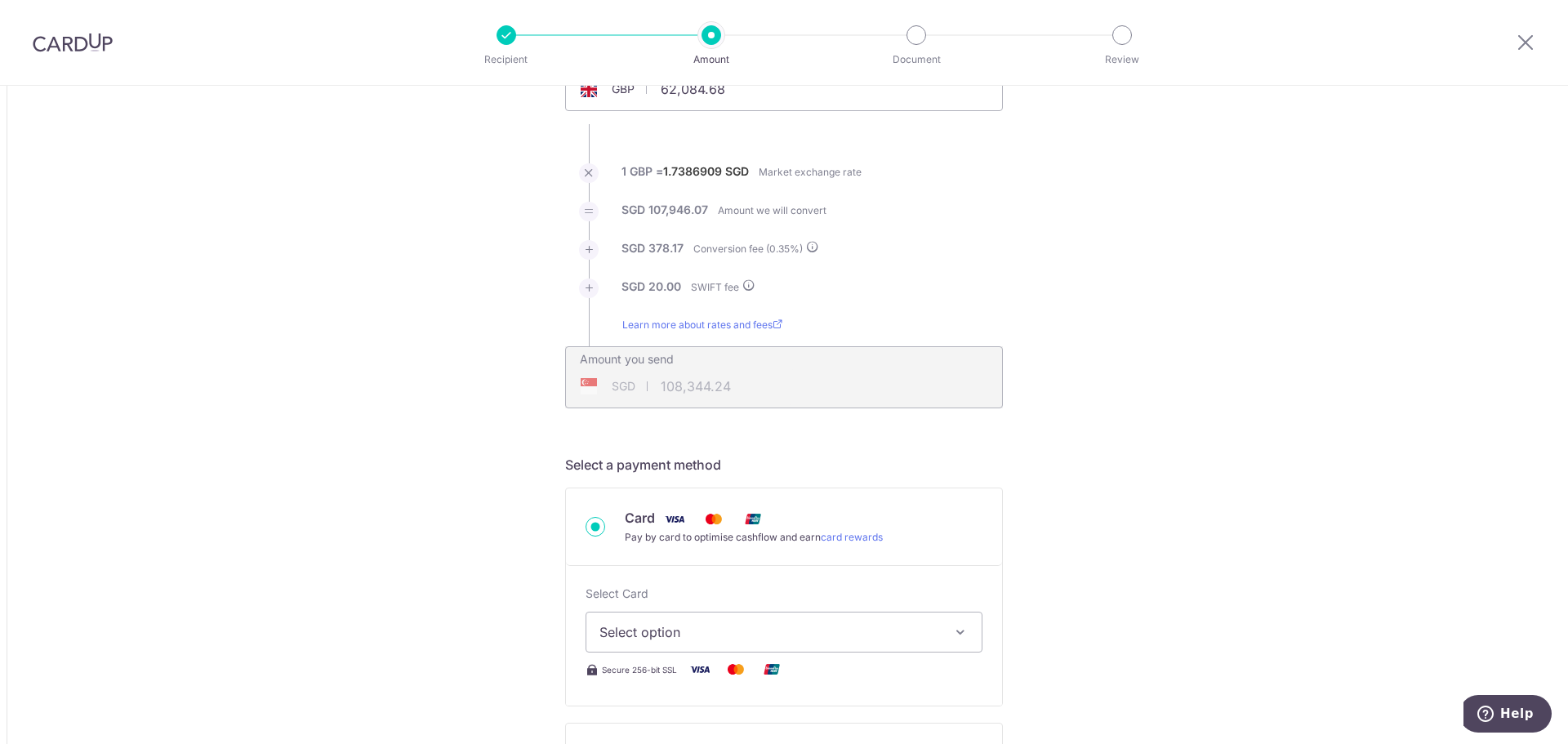
scroll to position [327, 0]
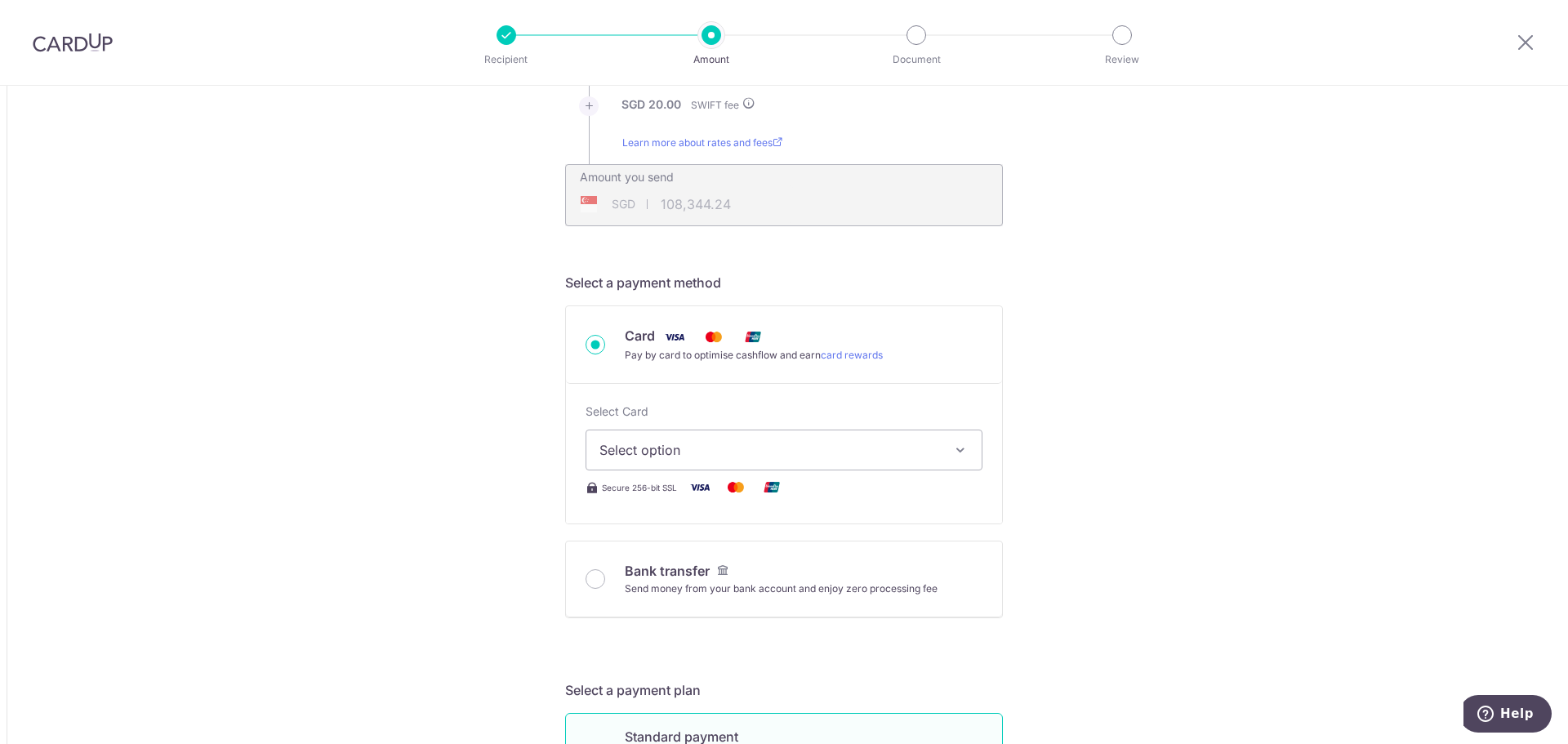
click at [719, 455] on span "Select option" at bounding box center [769, 451] width 340 height 20
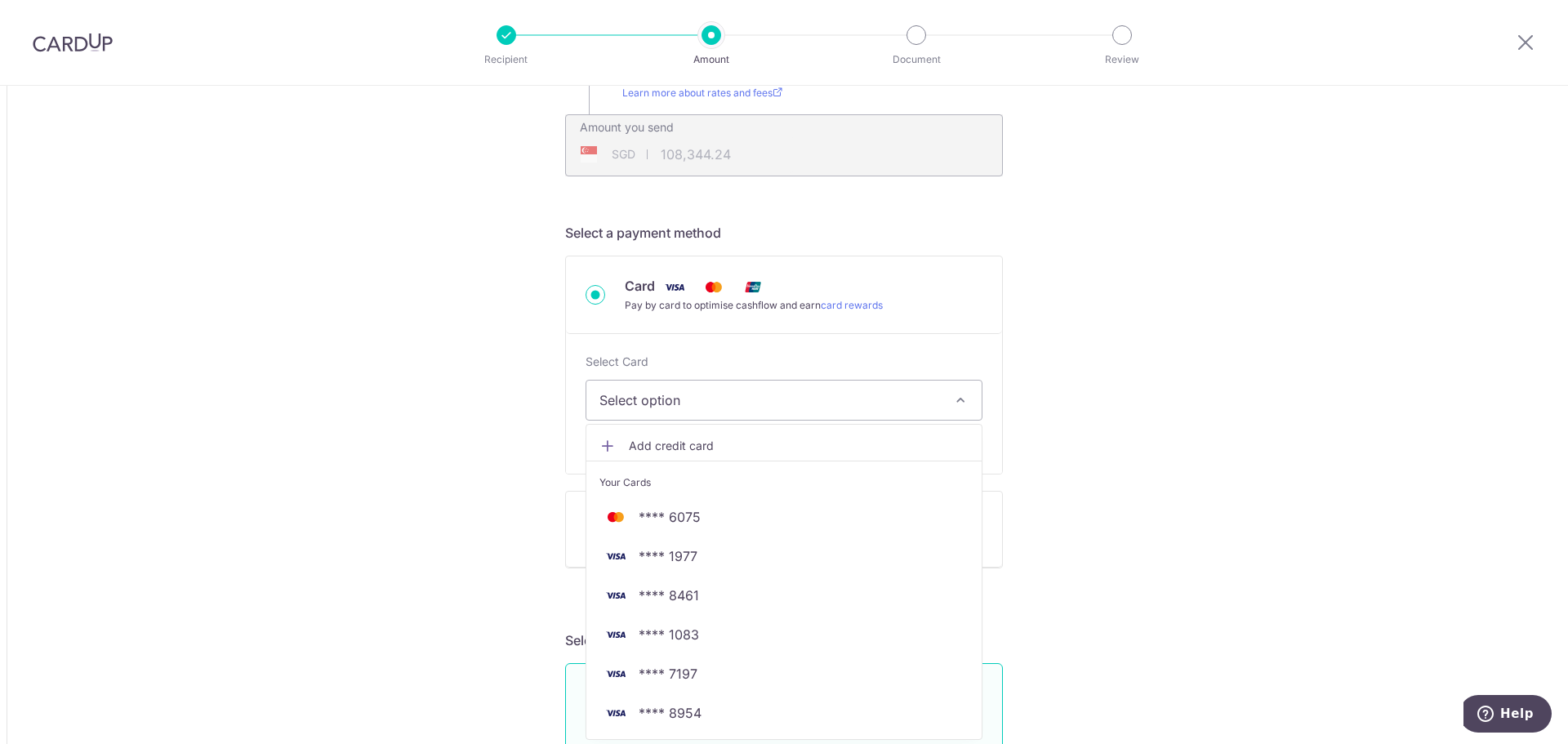
scroll to position [572, 0]
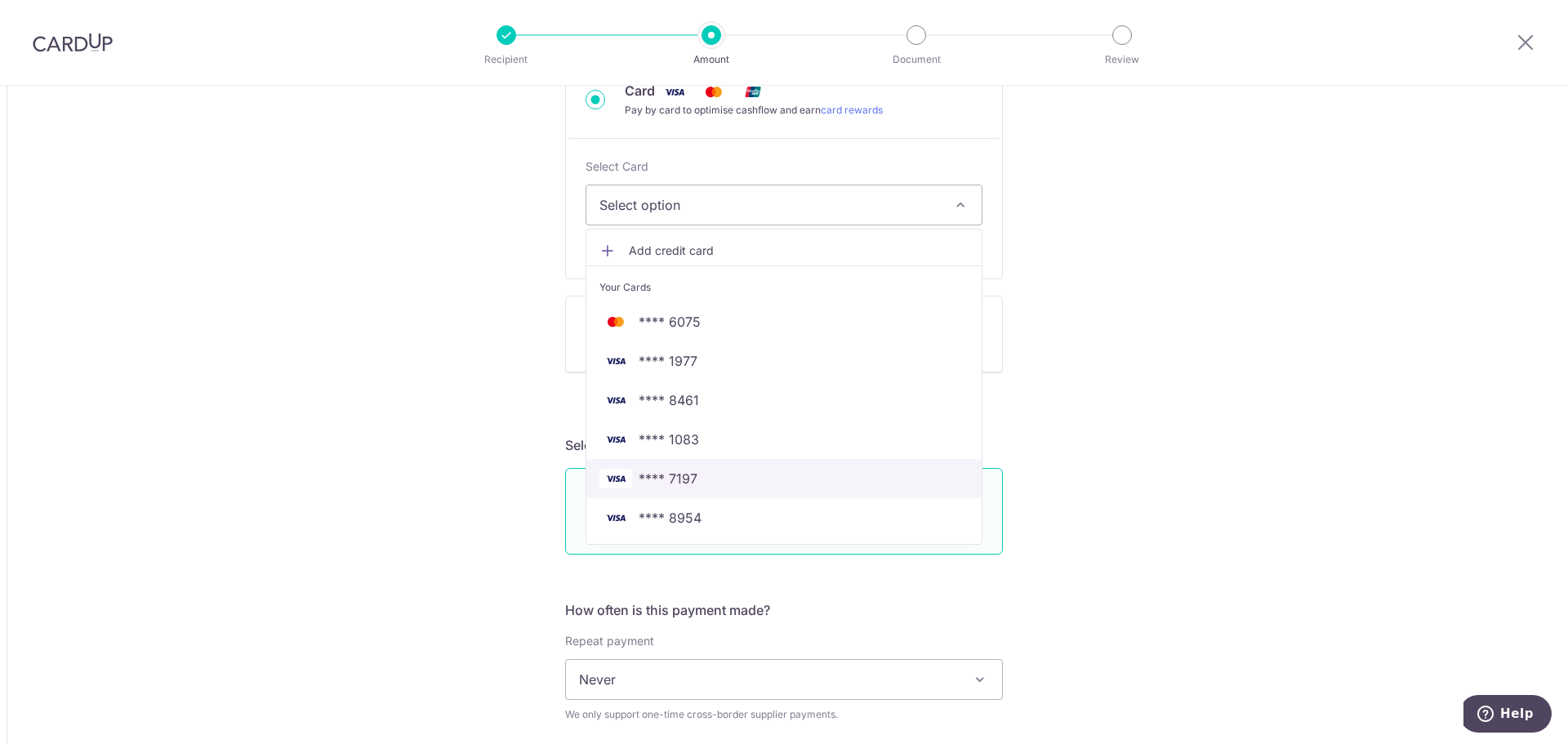
click at [715, 474] on span "**** 7197" at bounding box center [783, 479] width 369 height 20
type input "62,084.68"
type input "108,342.69"
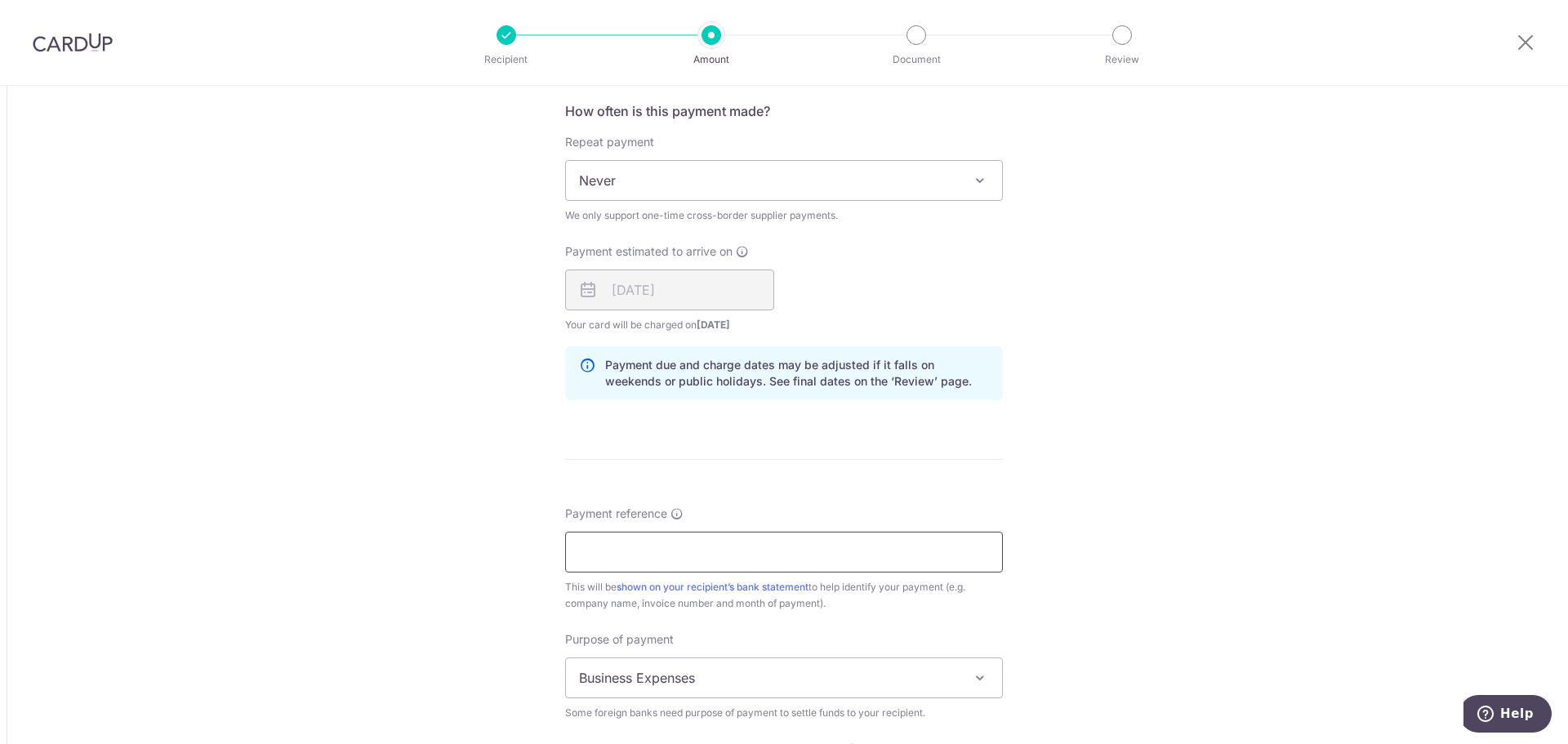
scroll to position [1143, 0]
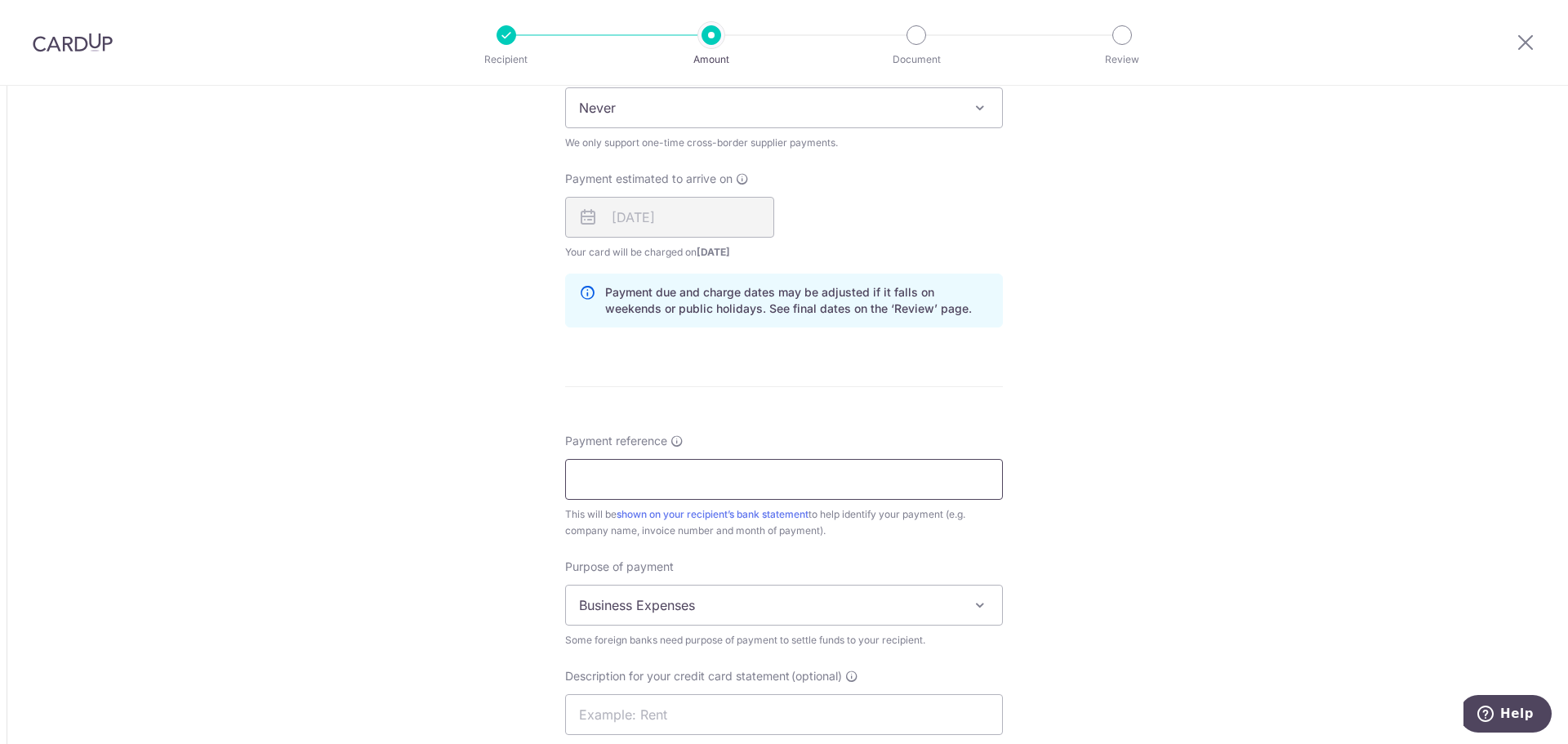
click at [715, 477] on input "Payment reference" at bounding box center [784, 480] width 438 height 41
drag, startPoint x: 657, startPoint y: 477, endPoint x: 746, endPoint y: 458, distance: 91.0
click at [657, 477] on input "Payment reference" at bounding box center [784, 480] width 438 height 41
paste input "IV25X01731"
type input "IV25X01731"
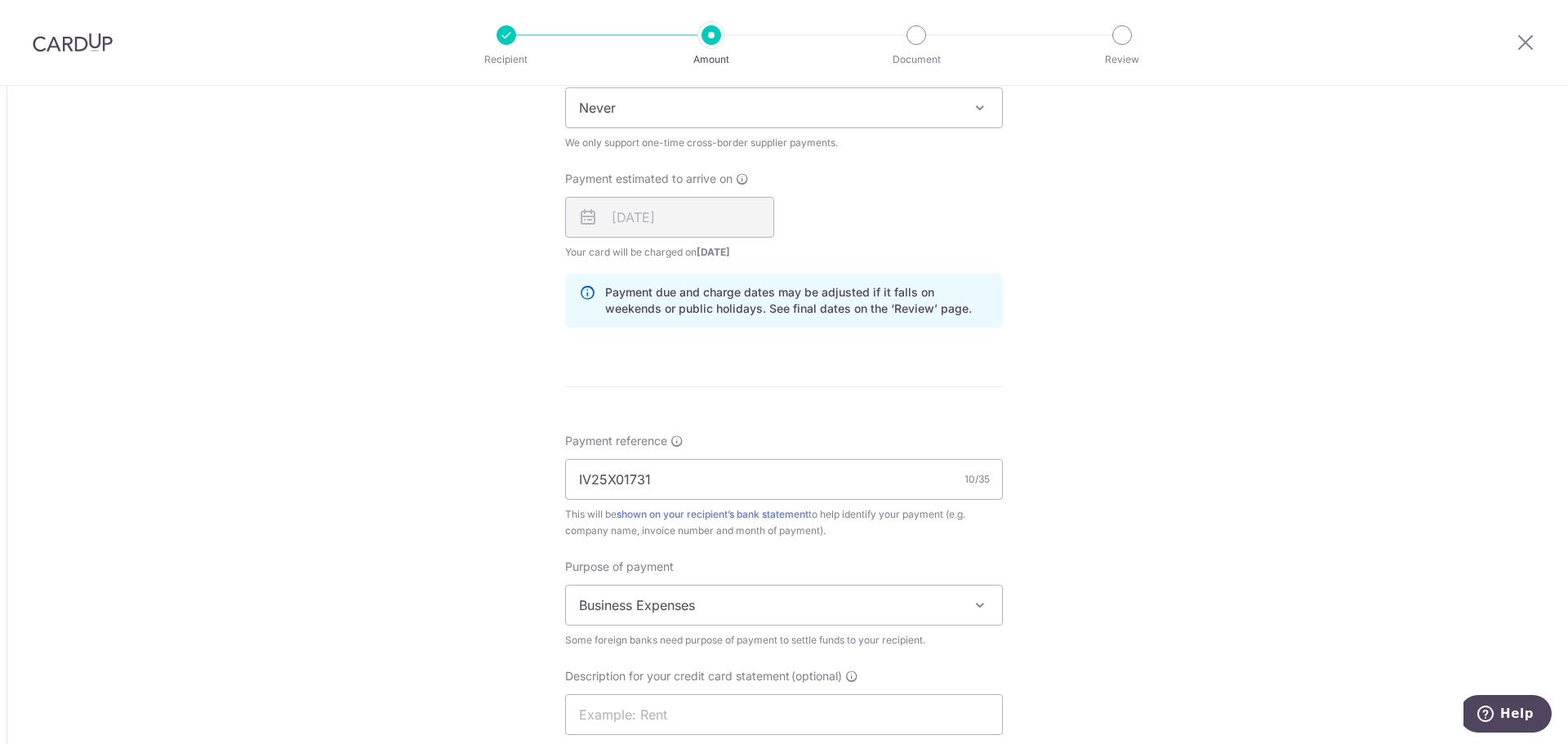
drag, startPoint x: 1346, startPoint y: 504, endPoint x: 1067, endPoint y: 430, distance: 288.6
click at [1338, 497] on div "Tell us more about your payment Amount due to recipient GBP 62,084.68 62084.68 …" at bounding box center [784, 62] width 1568 height 2241
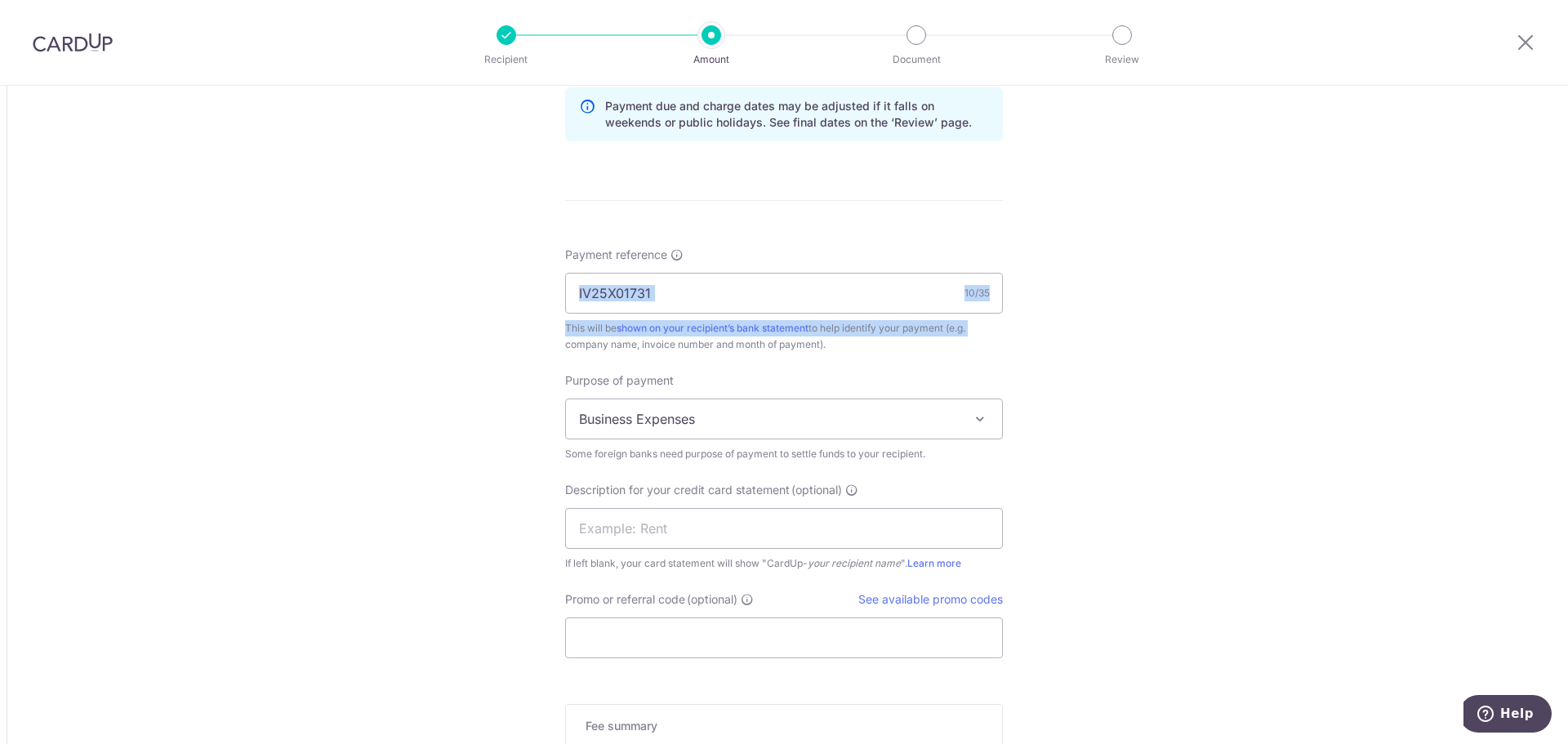
scroll to position [1582, 0]
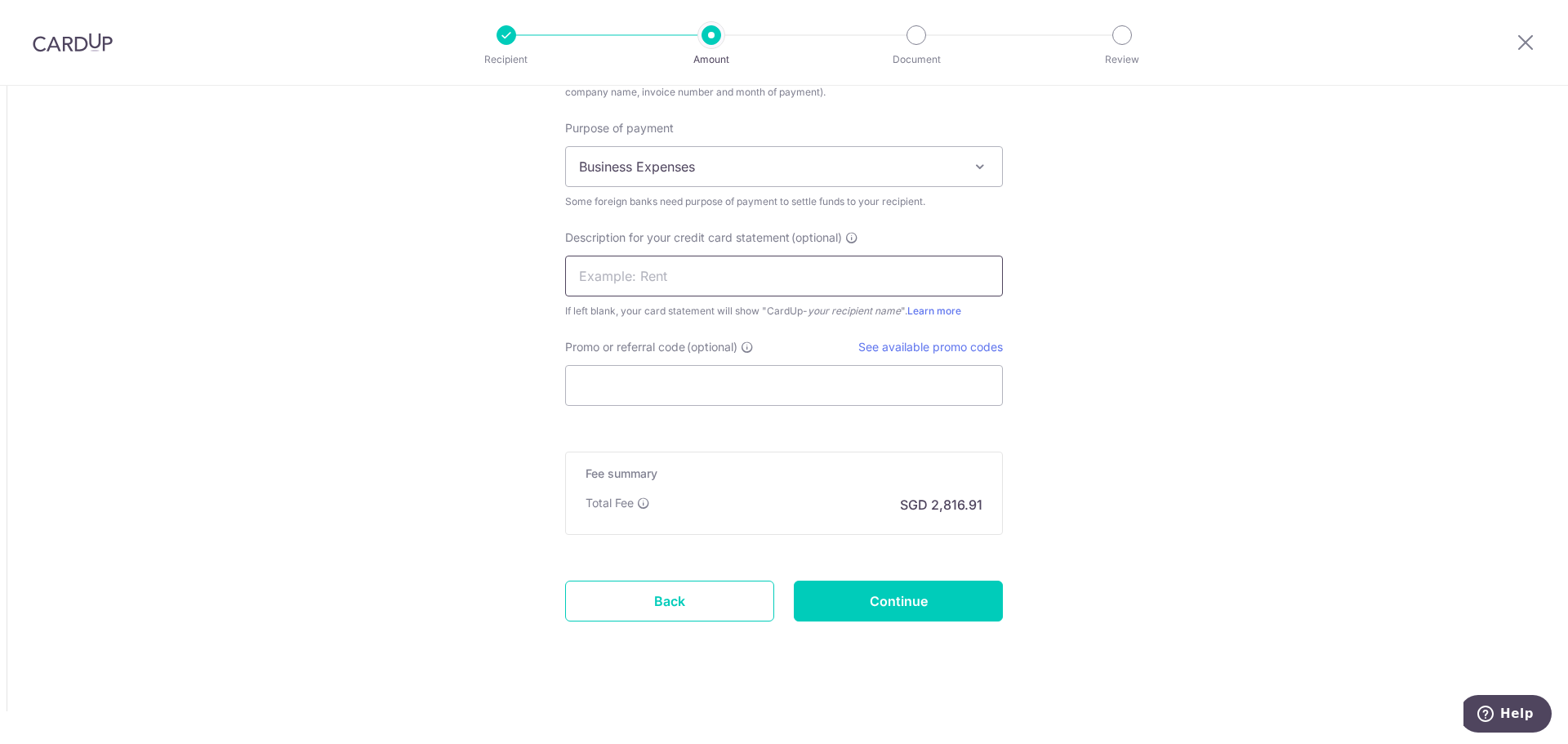
drag, startPoint x: 775, startPoint y: 269, endPoint x: 768, endPoint y: 276, distance: 9.9
click at [775, 269] on input "text" at bounding box center [784, 276] width 438 height 41
type input "AP Racing Goods"
click at [707, 387] on input "Promo or referral code (optional)" at bounding box center [784, 386] width 438 height 41
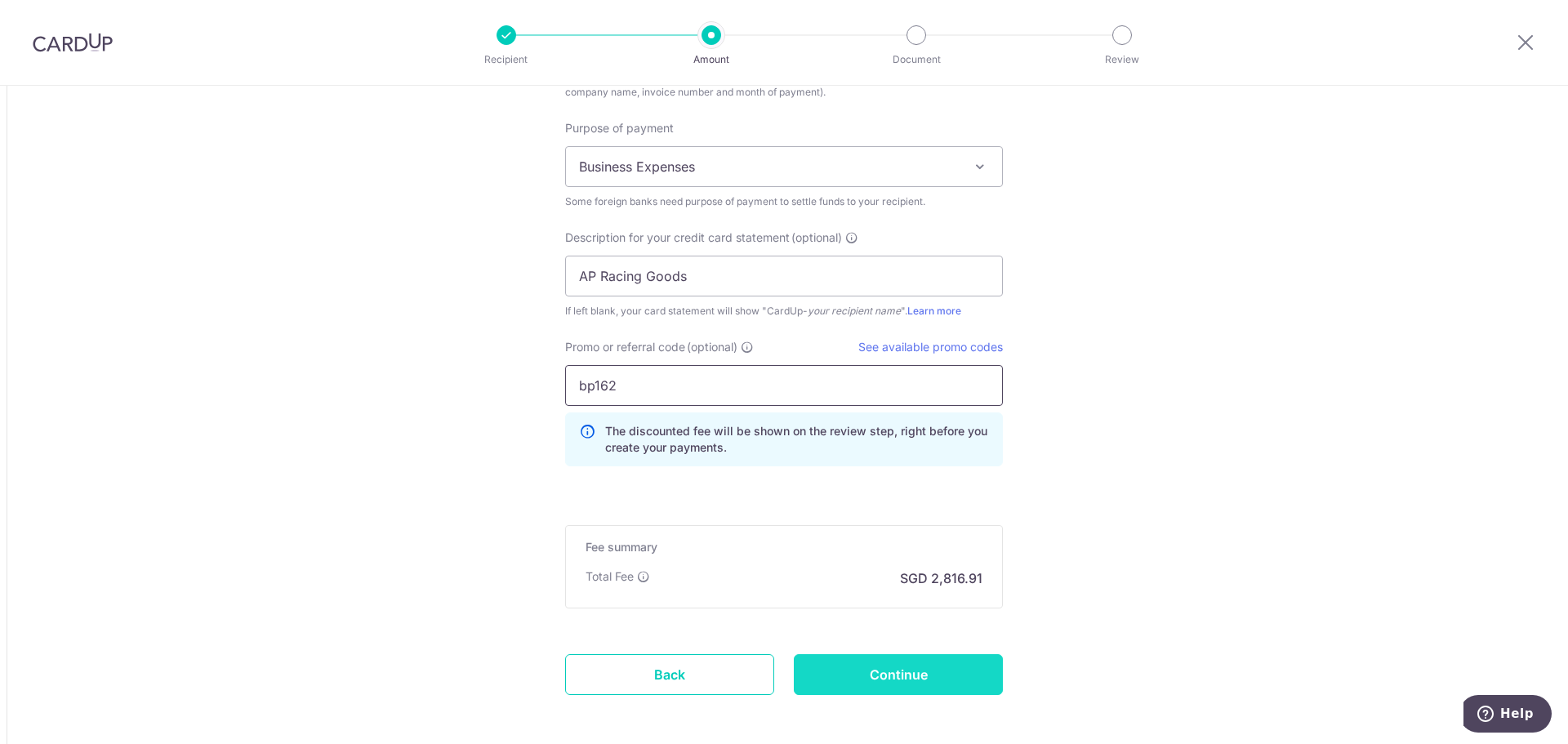
type input "bp162"
click at [923, 683] on input "Continue" at bounding box center [898, 675] width 209 height 41
type input "Create Schedule"
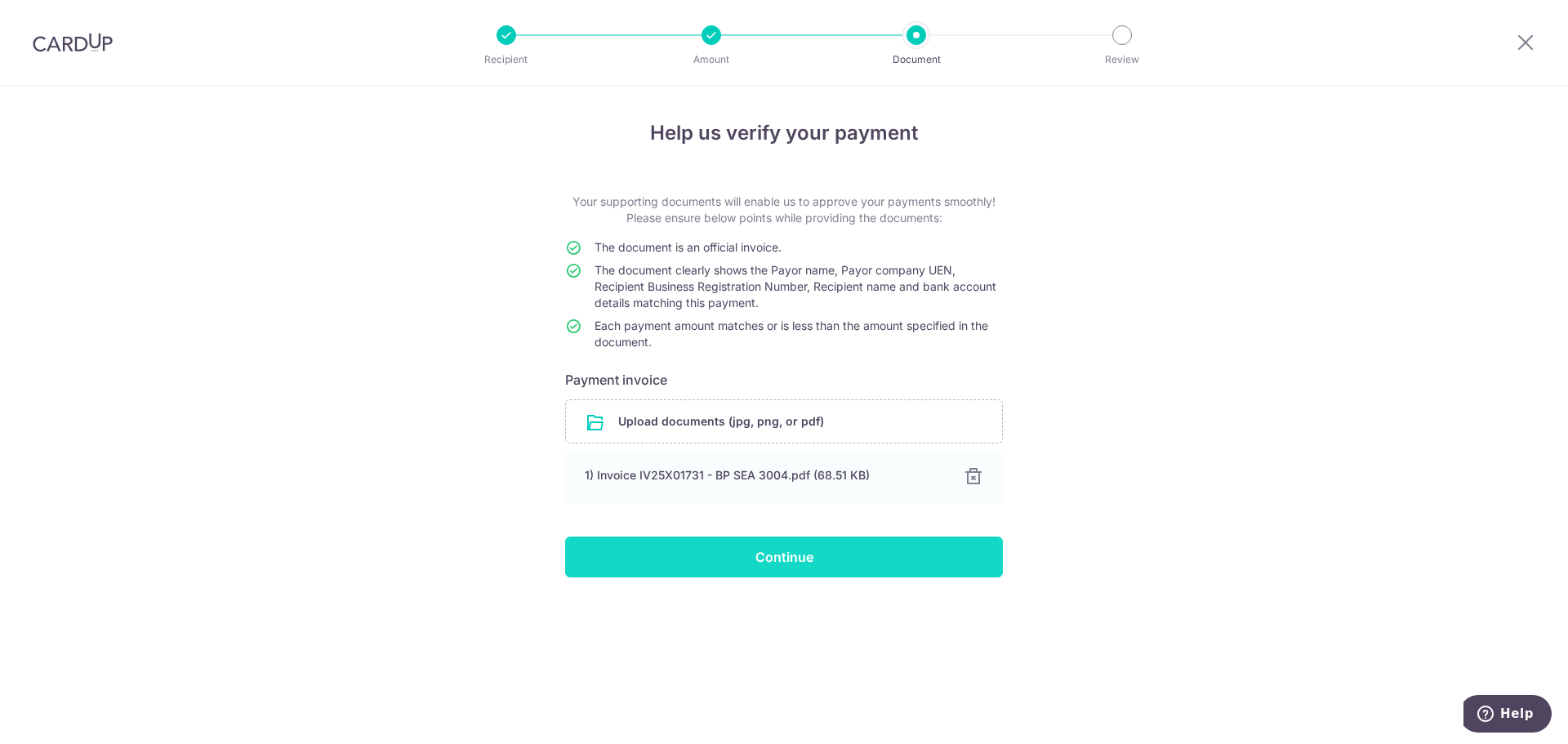
click at [795, 560] on input "Continue" at bounding box center [784, 557] width 438 height 41
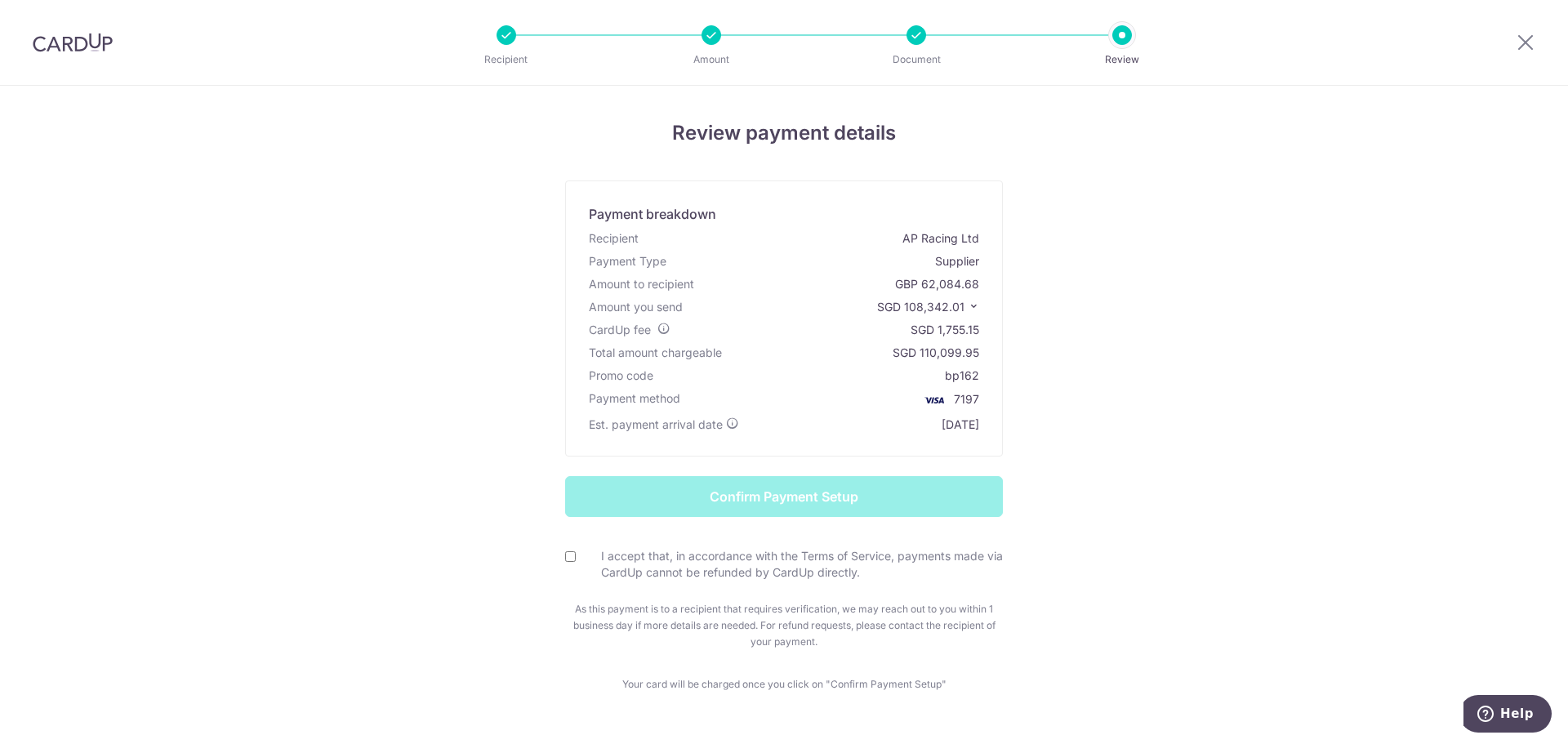
click at [570, 556] on input "I accept that, in accordance with the Terms of Service, payments made via CardU…" at bounding box center [571, 556] width 11 height 11
checkbox input "true"
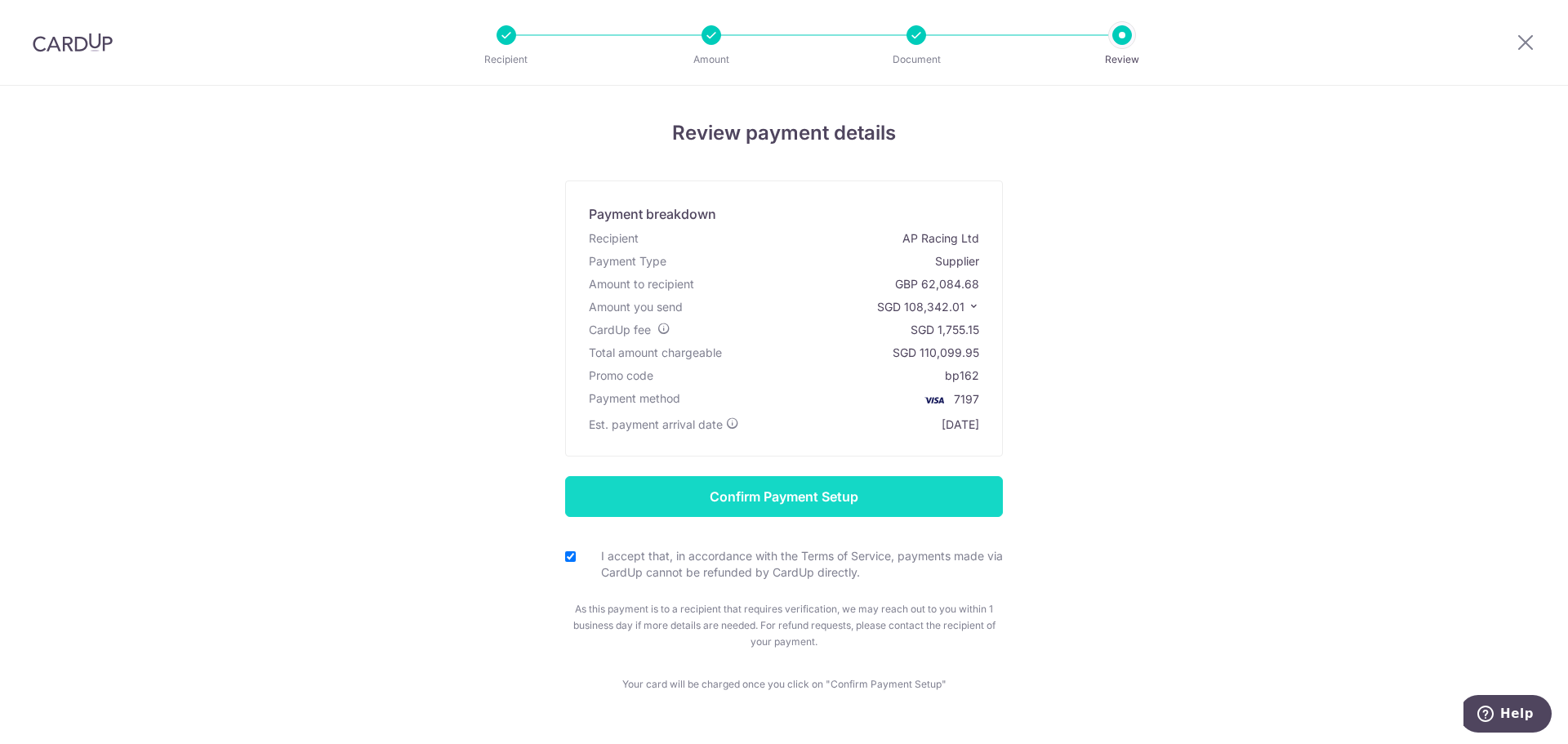
click at [834, 497] on input "Confirm Payment Setup" at bounding box center [784, 497] width 438 height 41
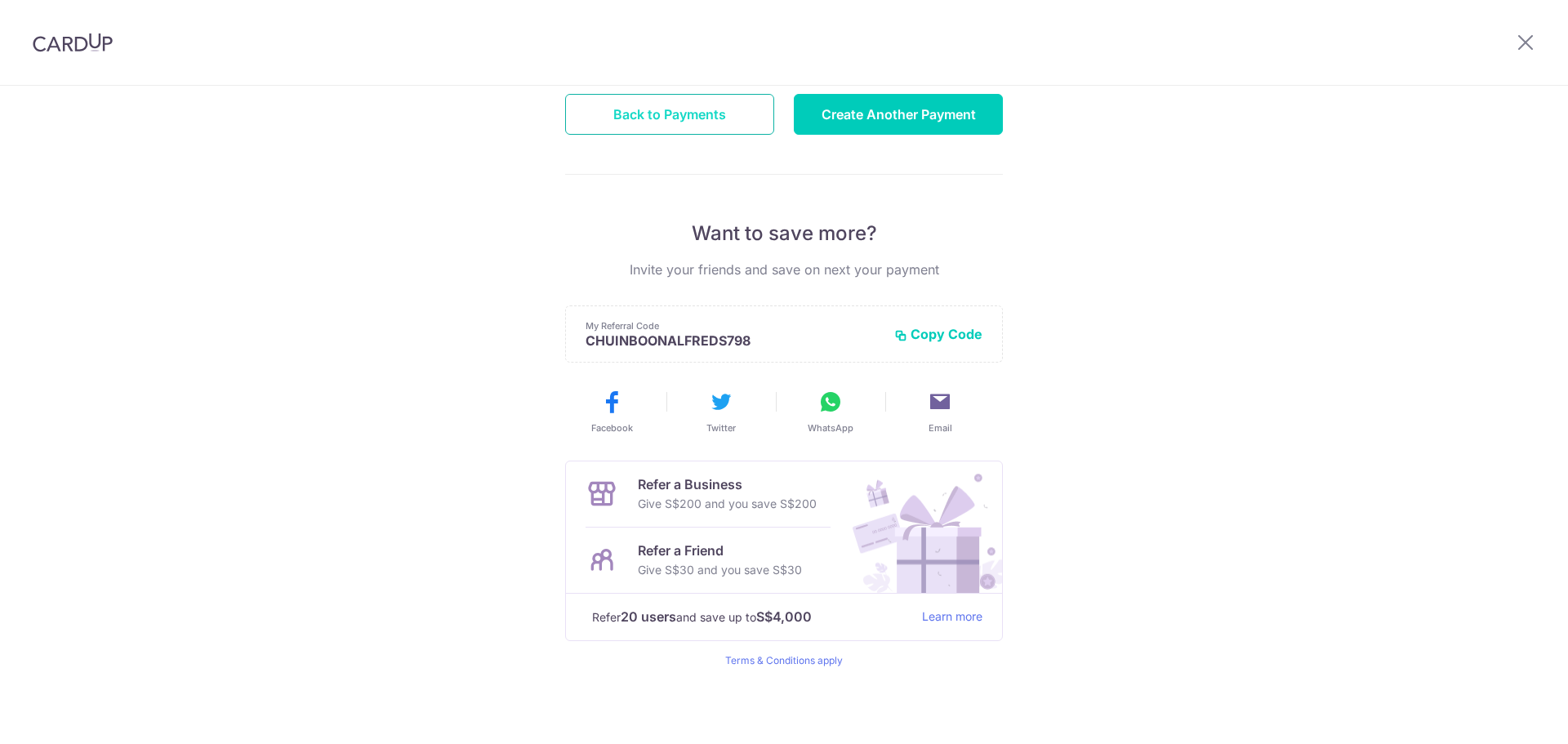
click at [721, 116] on button "Back to Payments" at bounding box center [669, 115] width 209 height 41
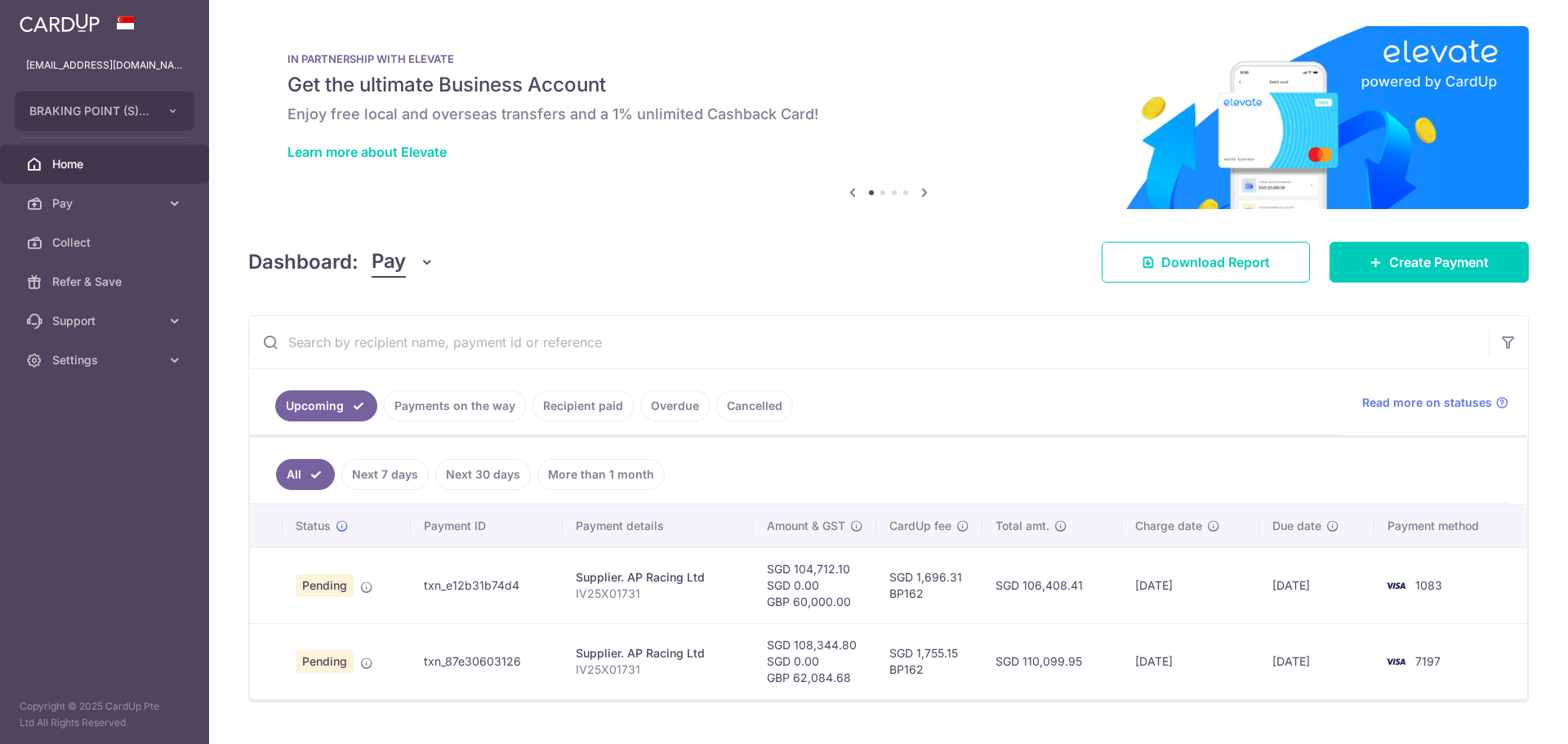
scroll to position [35, 0]
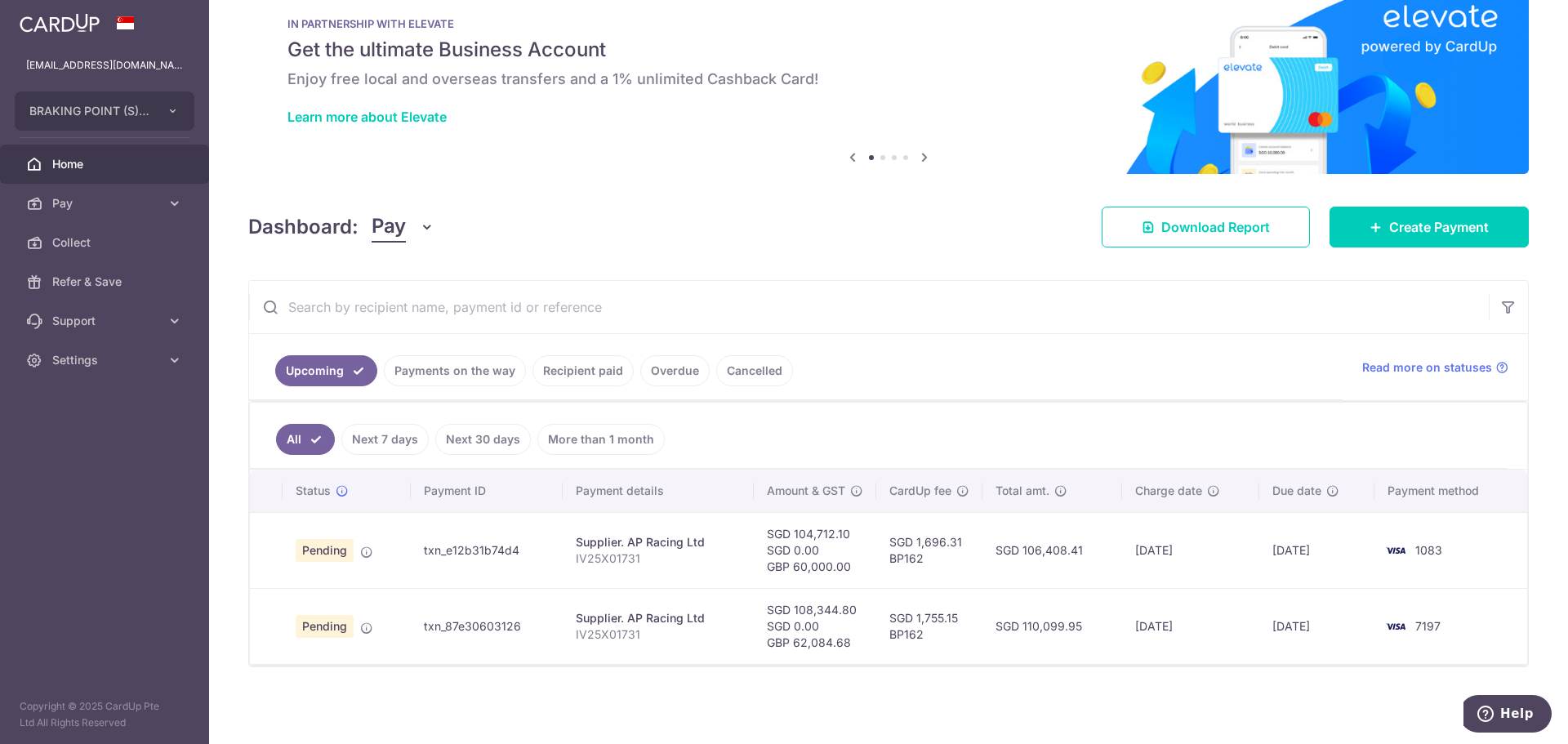
drag, startPoint x: 963, startPoint y: 408, endPoint x: 1107, endPoint y: 447, distance: 149.2
click at [963, 408] on ul "All Next 7 days Next 30 days More than 1 month" at bounding box center [879, 436] width 1258 height 66
